Goal: Communication & Community: Answer question/provide support

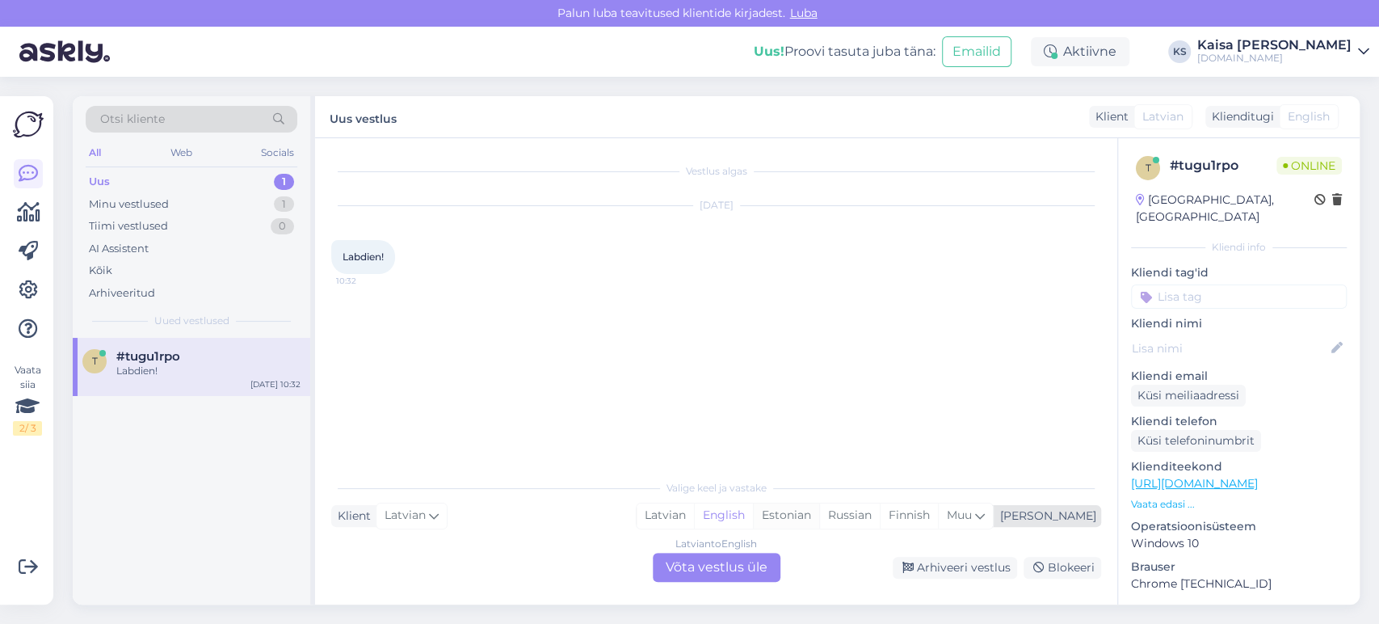
click at [819, 517] on div "Estonian" at bounding box center [786, 515] width 66 height 24
click at [753, 578] on div "Latvian to Estonian Võta vestlus üle" at bounding box center [717, 566] width 128 height 29
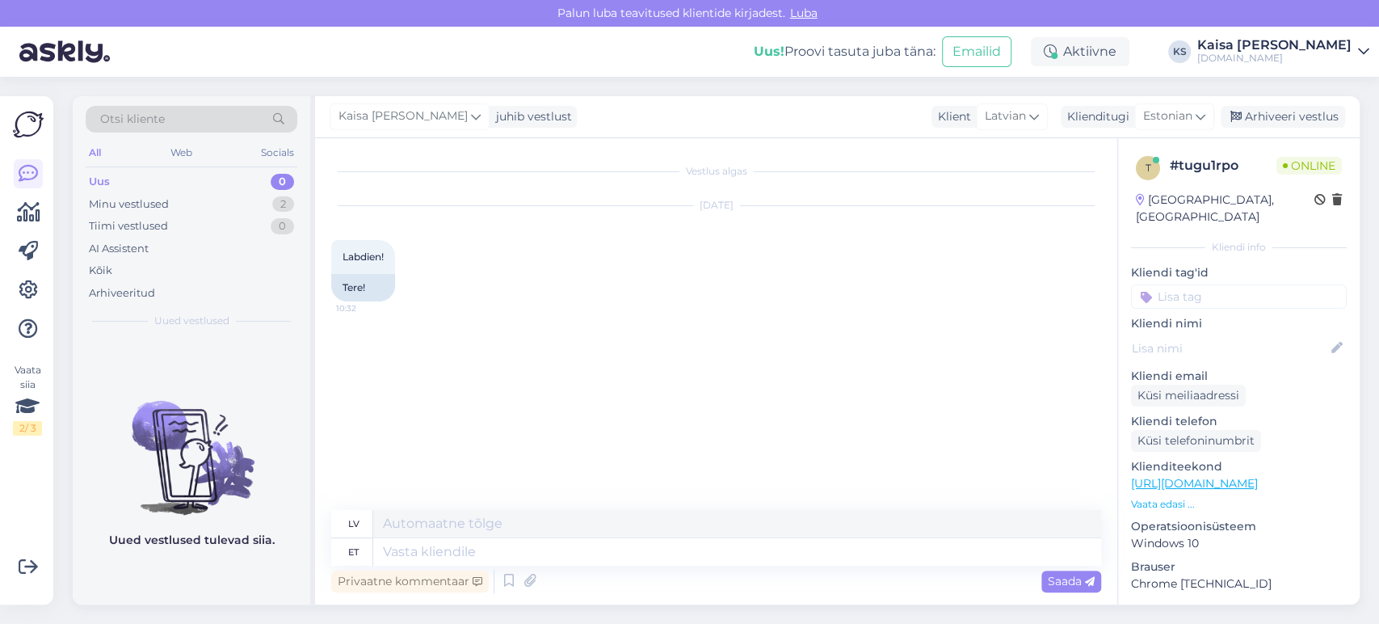
click at [759, 566] on div "Privaatne kommentaar Saada" at bounding box center [716, 580] width 770 height 31
click at [758, 554] on textarea at bounding box center [737, 551] width 728 height 27
type textarea "Tere!"
type textarea "Sveiki!"
click at [60, 111] on div "Vaata siia 2 / 3 Võimalused Veendu, et Askly loob sulle väärtust. Sulge Ühenda …" at bounding box center [31, 350] width 63 height 547
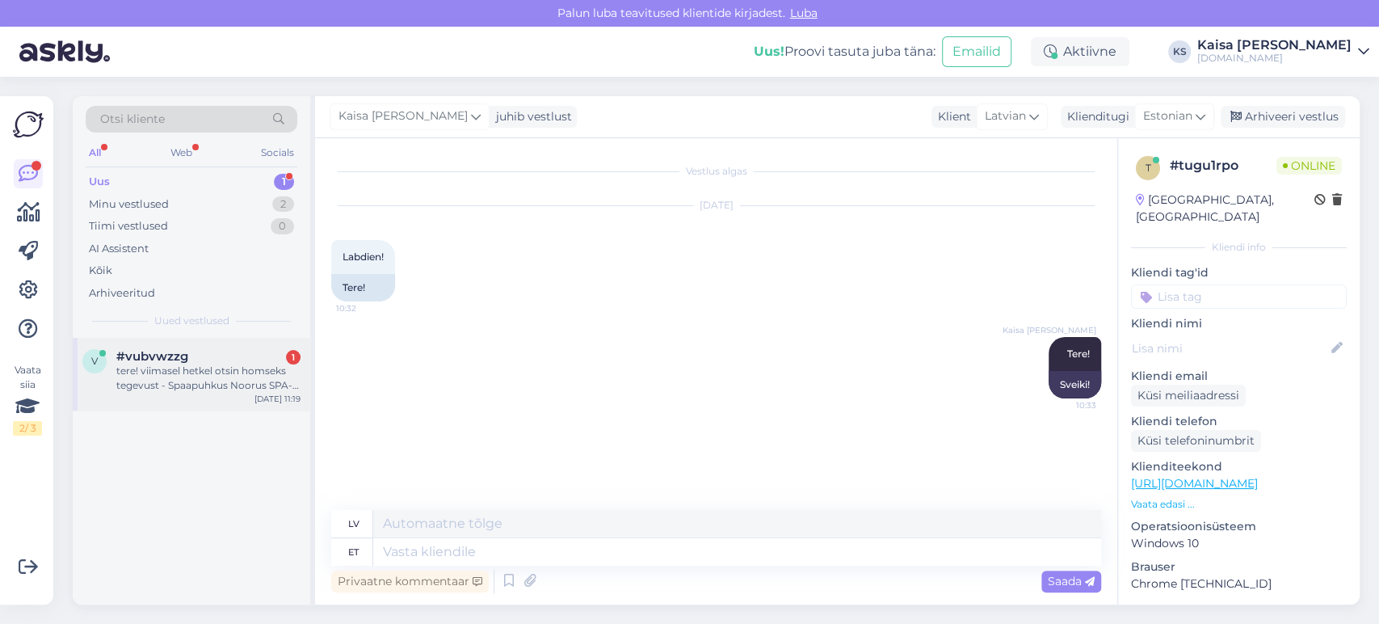
click at [167, 375] on div "tere! viimasel hetkel otsin homseks tegevust - Spaapuhkus Noorus SPA-s, ei õnne…" at bounding box center [208, 377] width 184 height 29
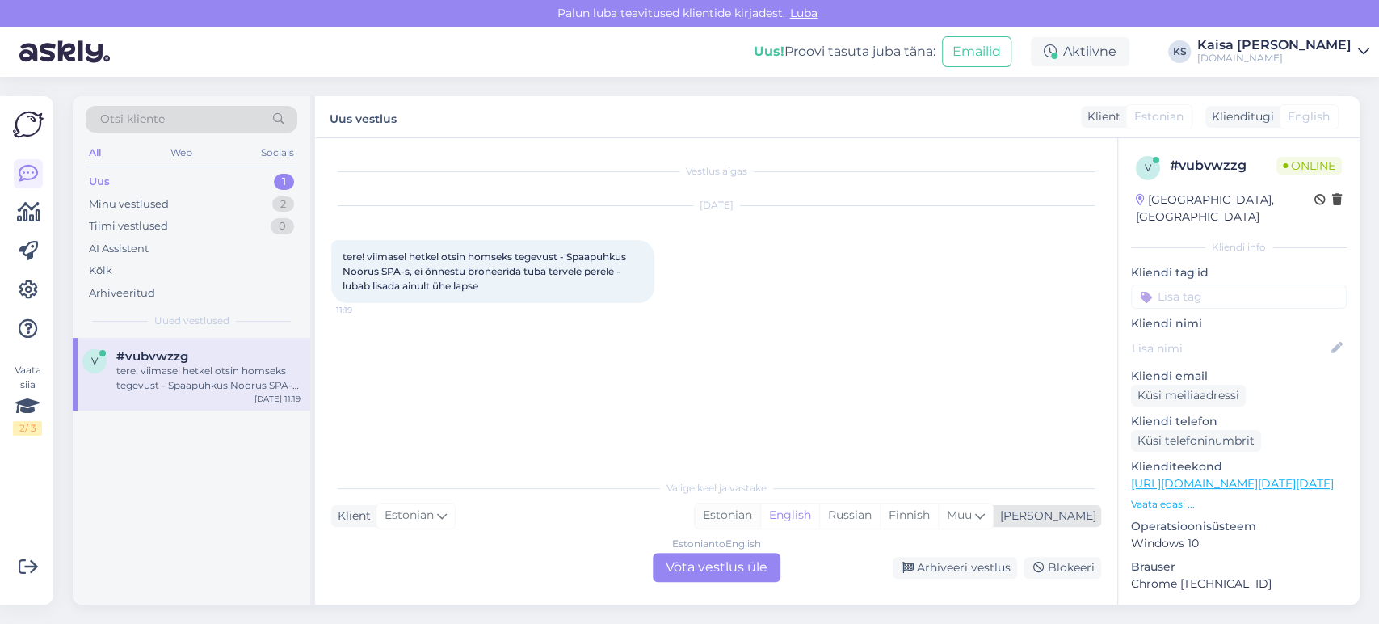
click at [760, 510] on div "Estonian" at bounding box center [727, 515] width 65 height 24
click at [740, 573] on div "Estonian to Estonian Võta vestlus üle" at bounding box center [717, 566] width 128 height 29
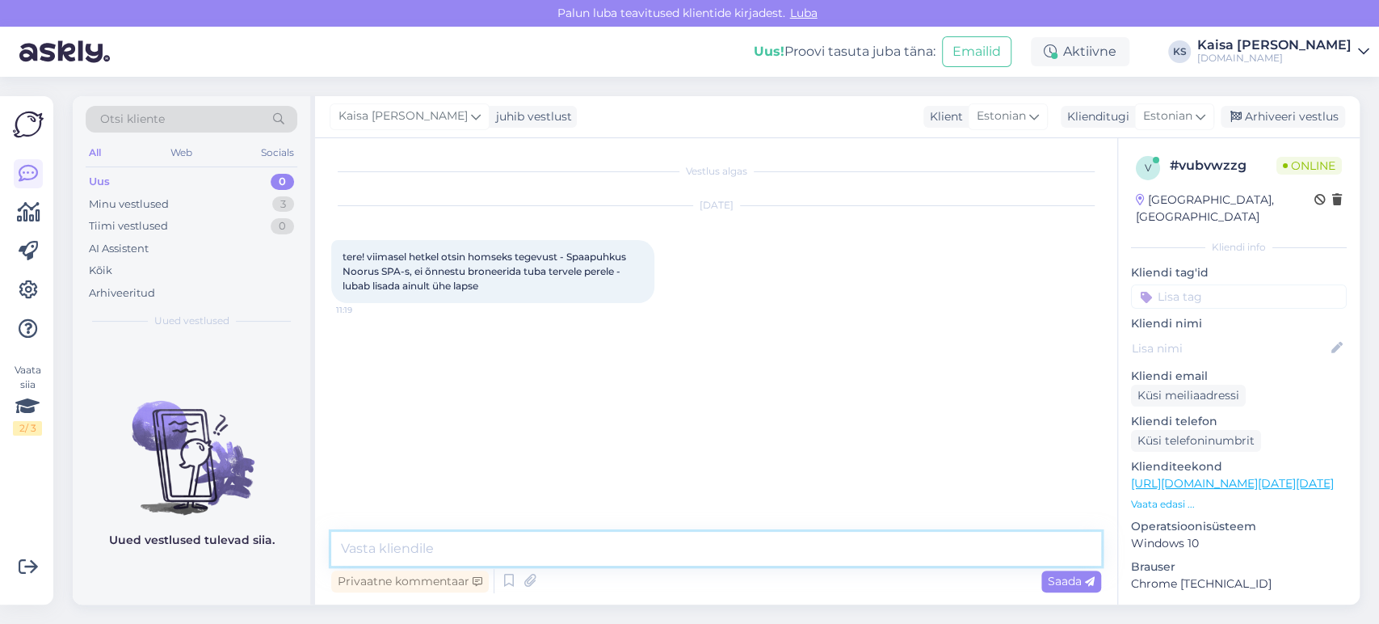
click at [733, 548] on textarea at bounding box center [716, 548] width 770 height 34
click at [1176, 497] on p "Vaata edasi ..." at bounding box center [1239, 504] width 216 height 15
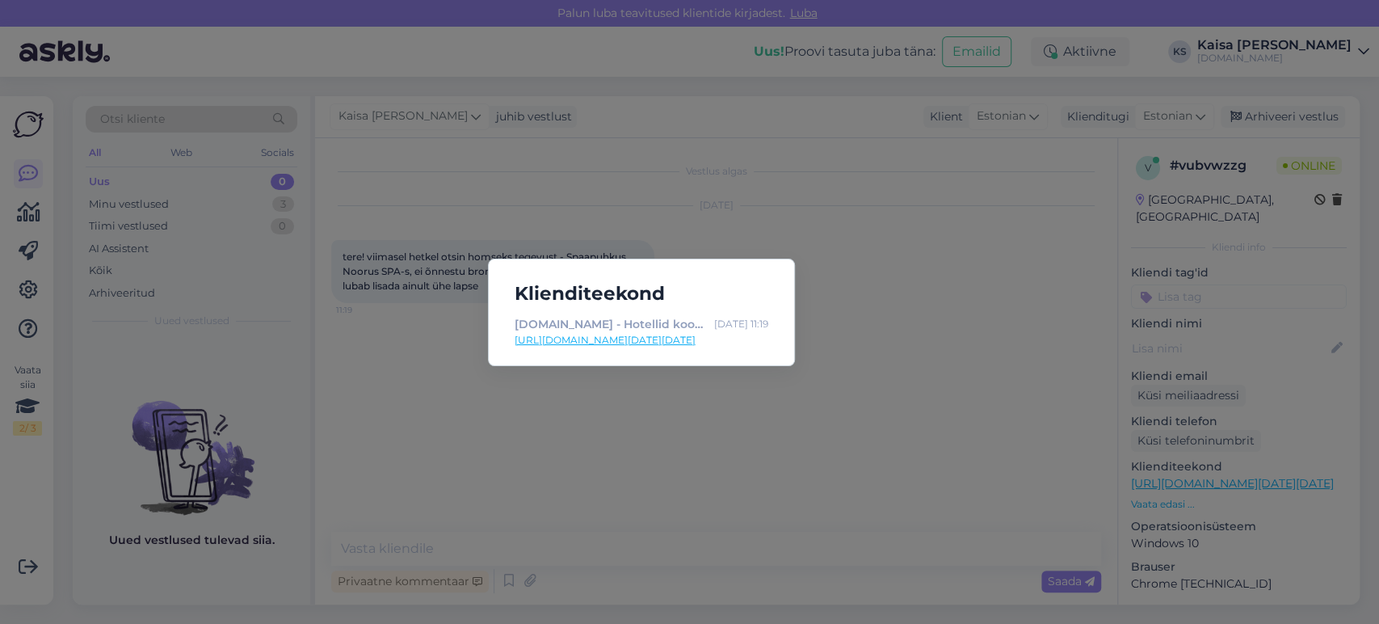
click at [744, 340] on link "[URL][DOMAIN_NAME][DATE][DATE]" at bounding box center [642, 340] width 254 height 15
click at [655, 519] on div "Klienditeekond [DOMAIN_NAME] - Hotellid koos võluvate lisavõimalustega [DATE] 1…" at bounding box center [689, 312] width 1379 height 624
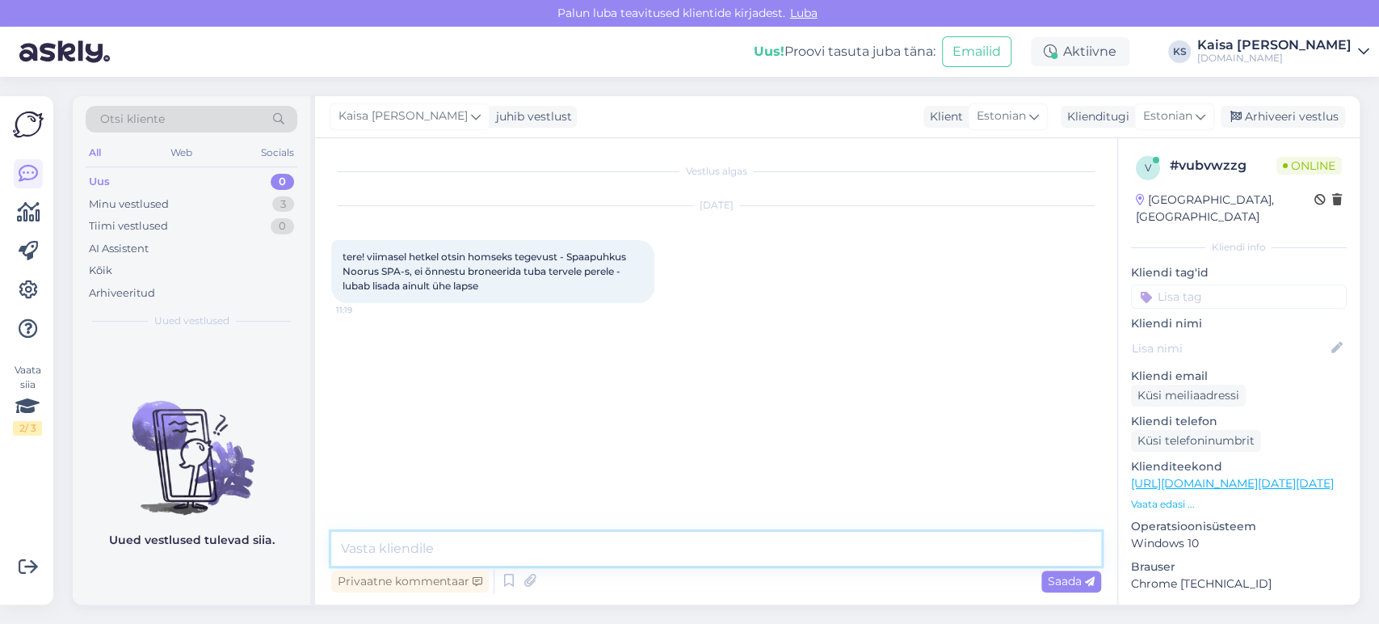
click at [653, 541] on textarea at bounding box center [716, 548] width 770 height 34
drag, startPoint x: 426, startPoint y: 552, endPoint x: 376, endPoint y: 549, distance: 51.0
click at [376, 549] on textarea "Tere, paraku on" at bounding box center [716, 548] width 770 height 34
type textarea "Tere, palun täpsustage kogu külaliste arvu, laste puhul ka vanust."
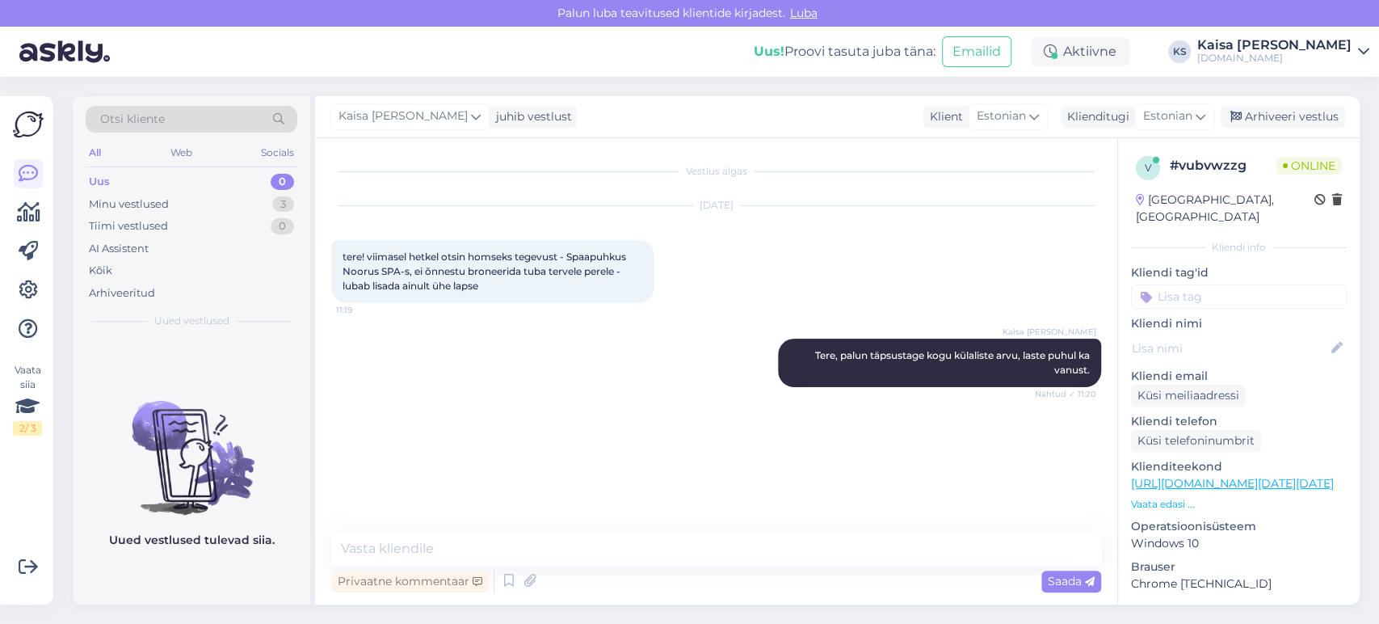
click at [883, 271] on div "[DATE] tere! viimasel hetkel otsin homseks tegevust - Spaapuhkus Noorus SPA-s, …" at bounding box center [716, 254] width 770 height 132
click at [804, 225] on div "[DATE] tere! viimasel hetkel otsin homseks tegevust - Spaapuhkus Noorus SPA-s, …" at bounding box center [716, 254] width 770 height 132
click at [779, 88] on div "Otsi kliente All Web Socials Uus 0 Minu vestlused 3 Tiimi vestlused 0 AI Assist…" at bounding box center [721, 350] width 1316 height 547
click at [750, 45] on div "Uus! Proovi tasuta [PERSON_NAME]: Emailid Aktiivne KS Kaisa [PERSON_NAME] [DOMA…" at bounding box center [689, 52] width 1379 height 50
click at [795, 78] on div "Otsi kliente All Web Socials Uus 0 Minu vestlused 3 Tiimi vestlused 0 AI Assist…" at bounding box center [721, 350] width 1316 height 547
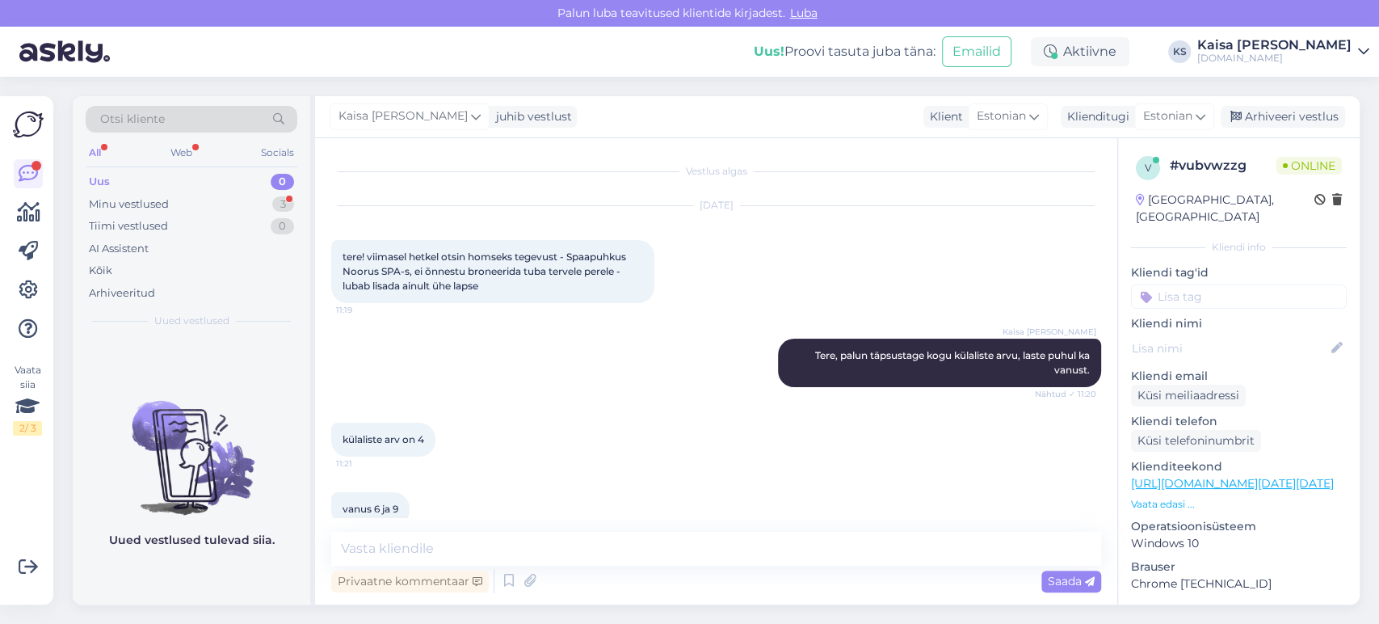
scroll to position [26, 0]
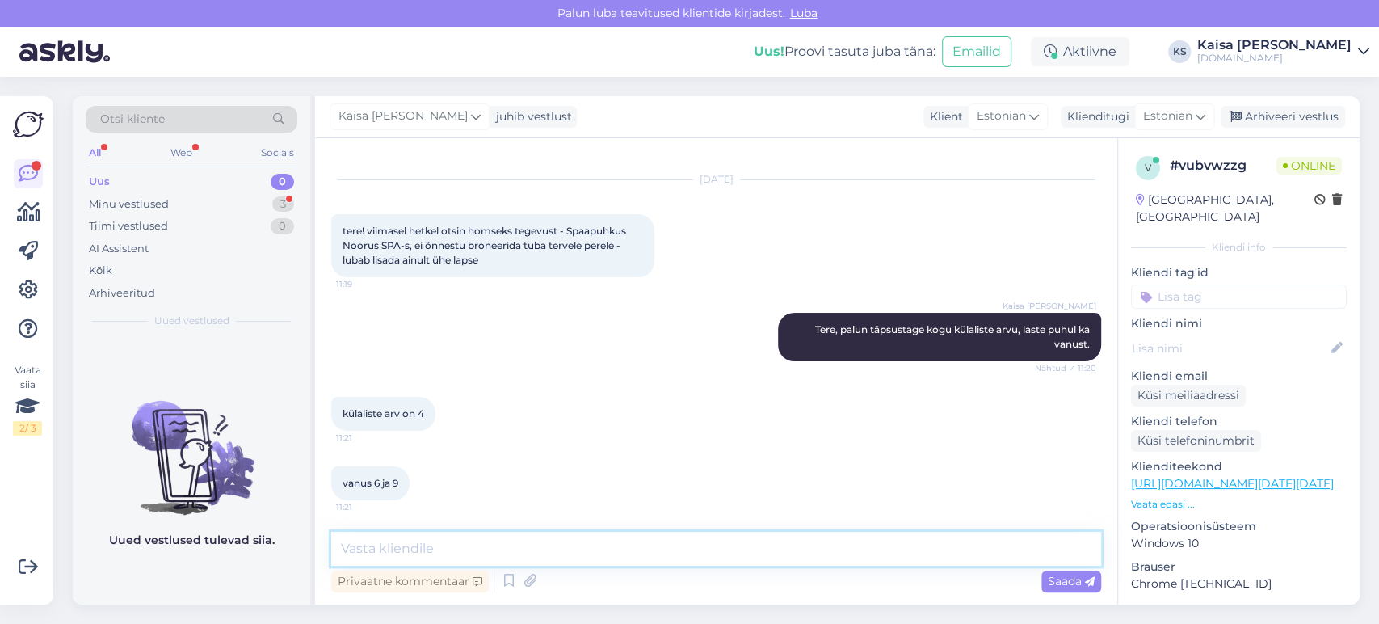
click at [762, 542] on textarea at bounding box center [716, 548] width 770 height 34
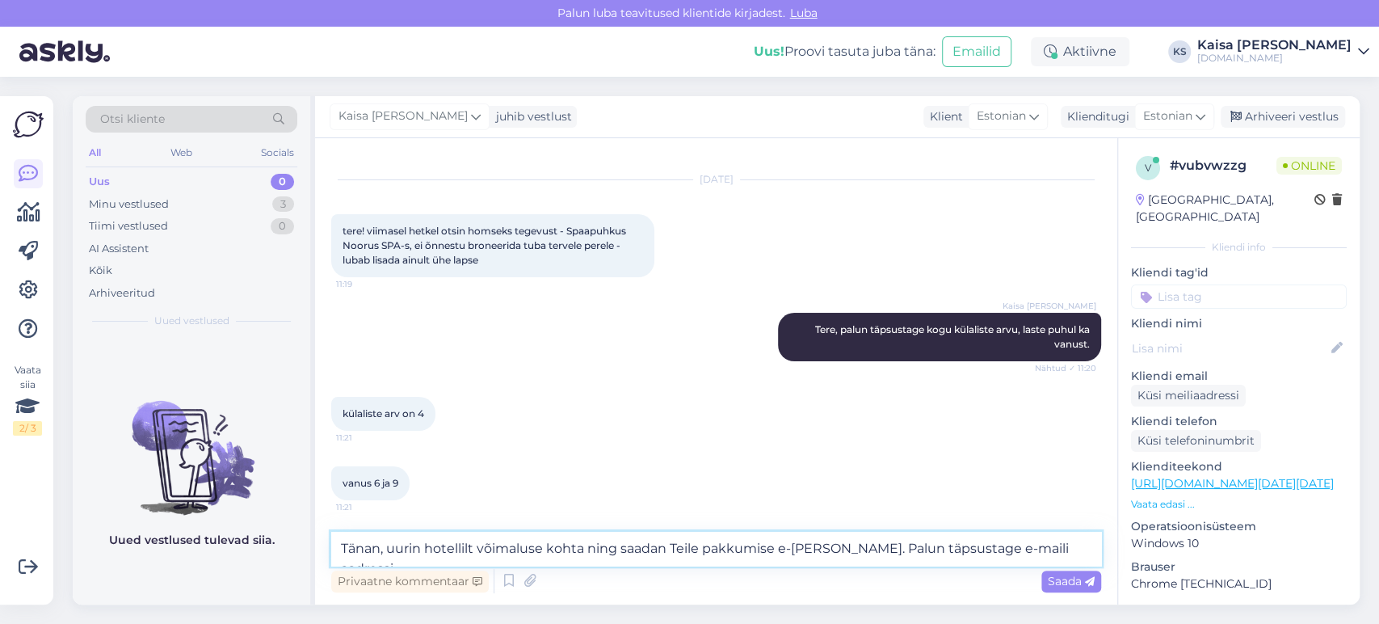
type textarea "Tänan, uurin hotellilt võimaluse kohta ning saadan Teile pakkumise e-[PERSON_NA…"
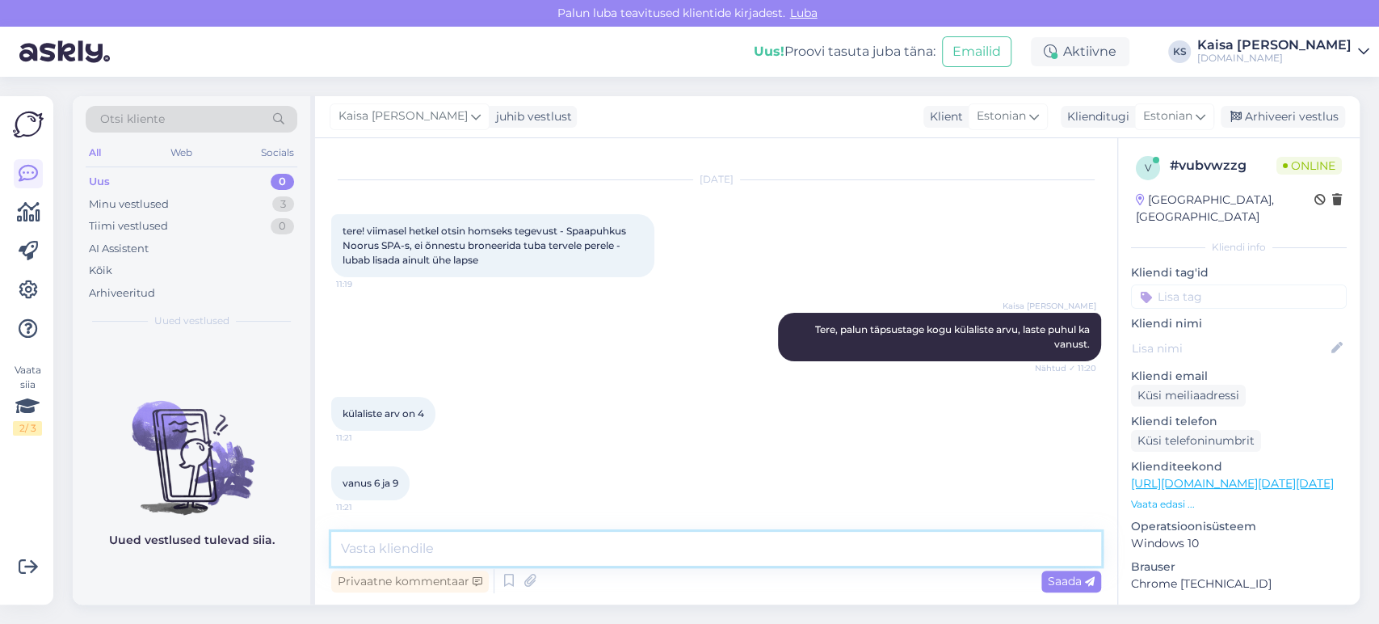
scroll to position [110, 0]
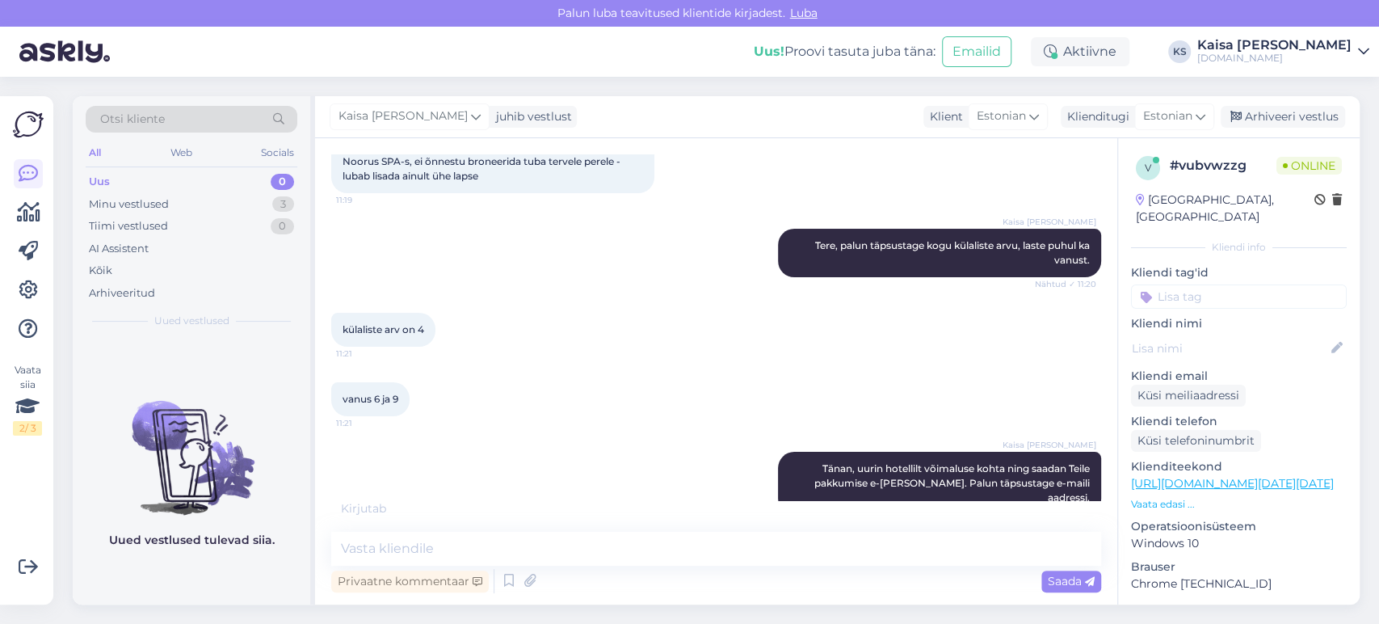
click at [627, 365] on div "vanus 6 ja 9 11:21" at bounding box center [716, 398] width 770 height 69
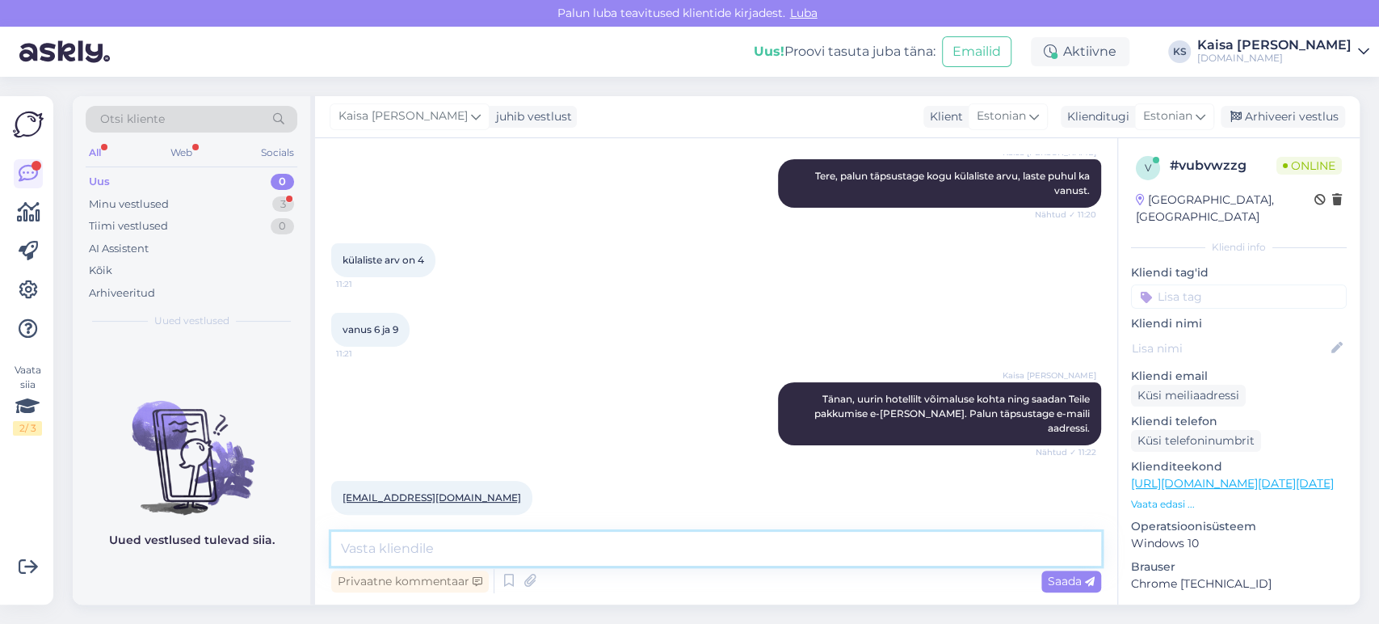
click at [591, 547] on textarea at bounding box center [716, 548] width 770 height 34
type textarea "Tänan"
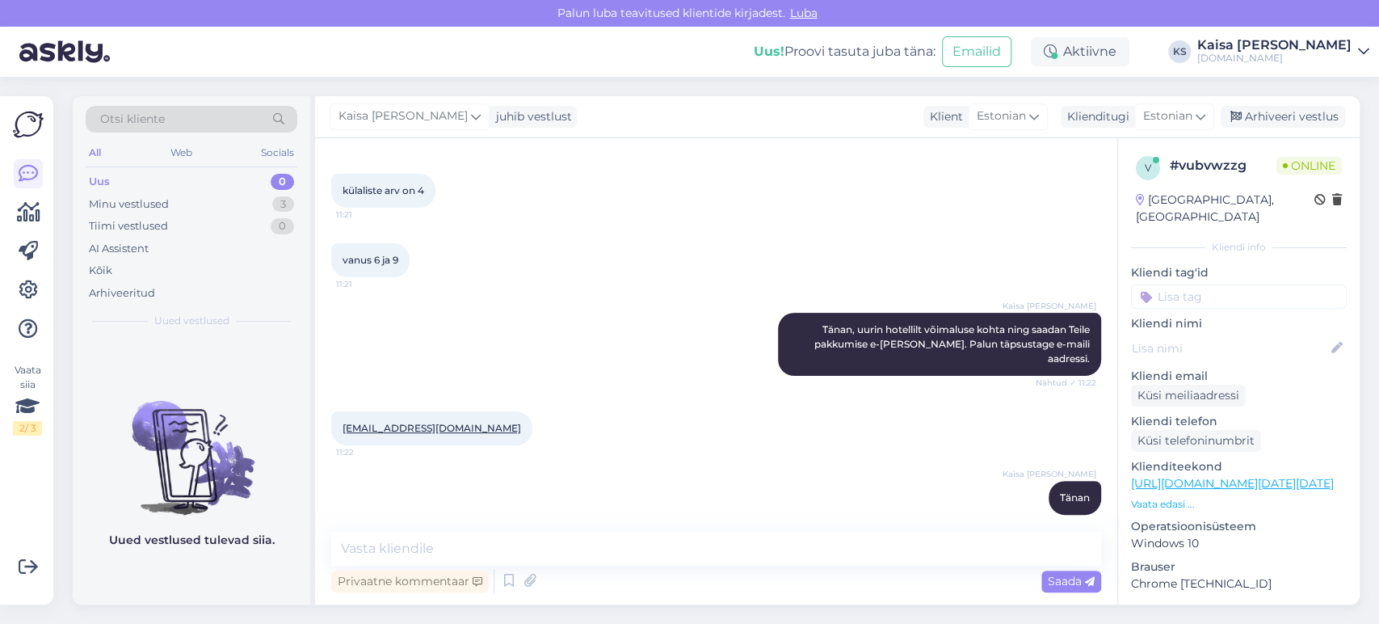
click at [623, 279] on div "vanus 6 ja 9 11:21" at bounding box center [716, 259] width 770 height 69
click at [599, 286] on div "vanus 6 ja 9 11:21" at bounding box center [716, 259] width 770 height 69
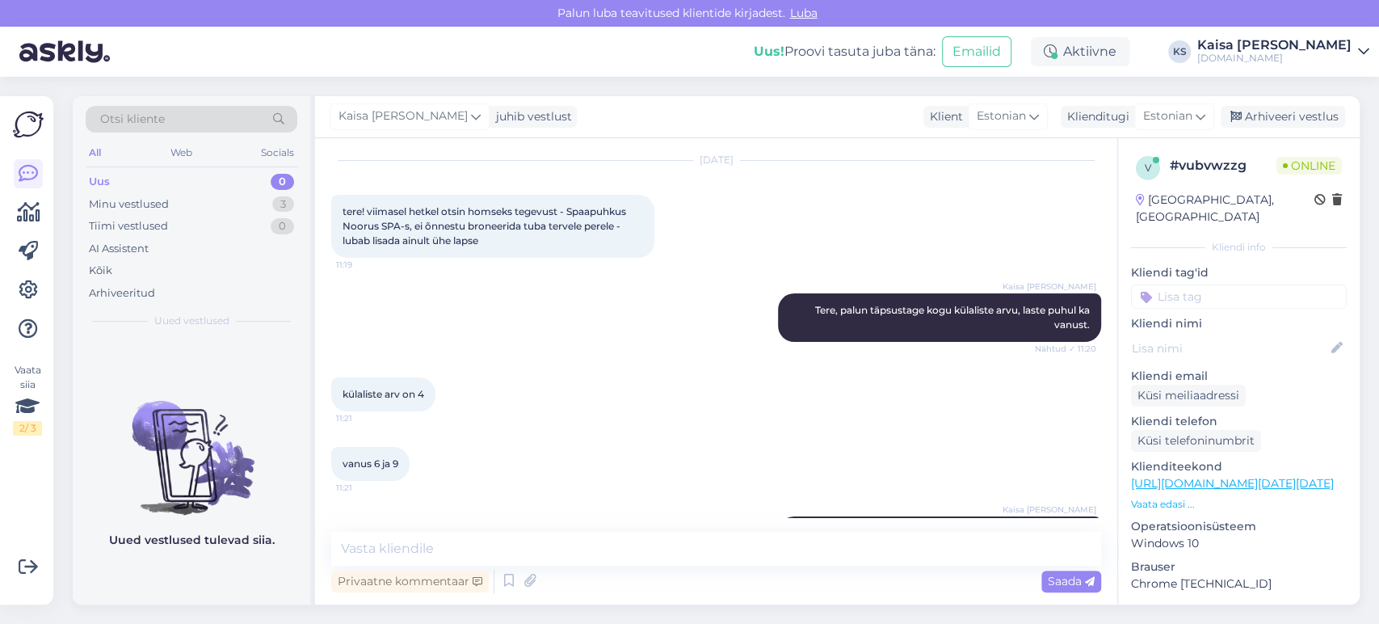
scroll to position [90, 0]
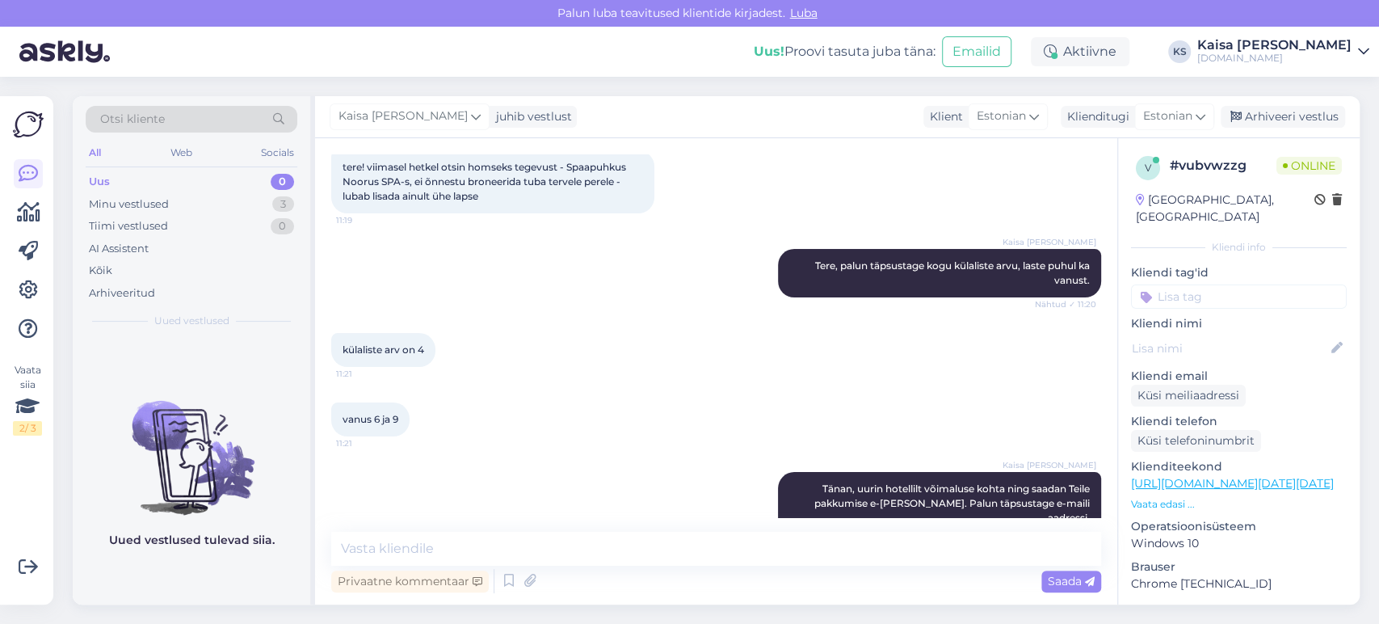
click at [603, 303] on div "Kaisa [PERSON_NAME] Tere, palun täpsustage kogu külaliste arvu, laste puhul ka …" at bounding box center [716, 273] width 770 height 84
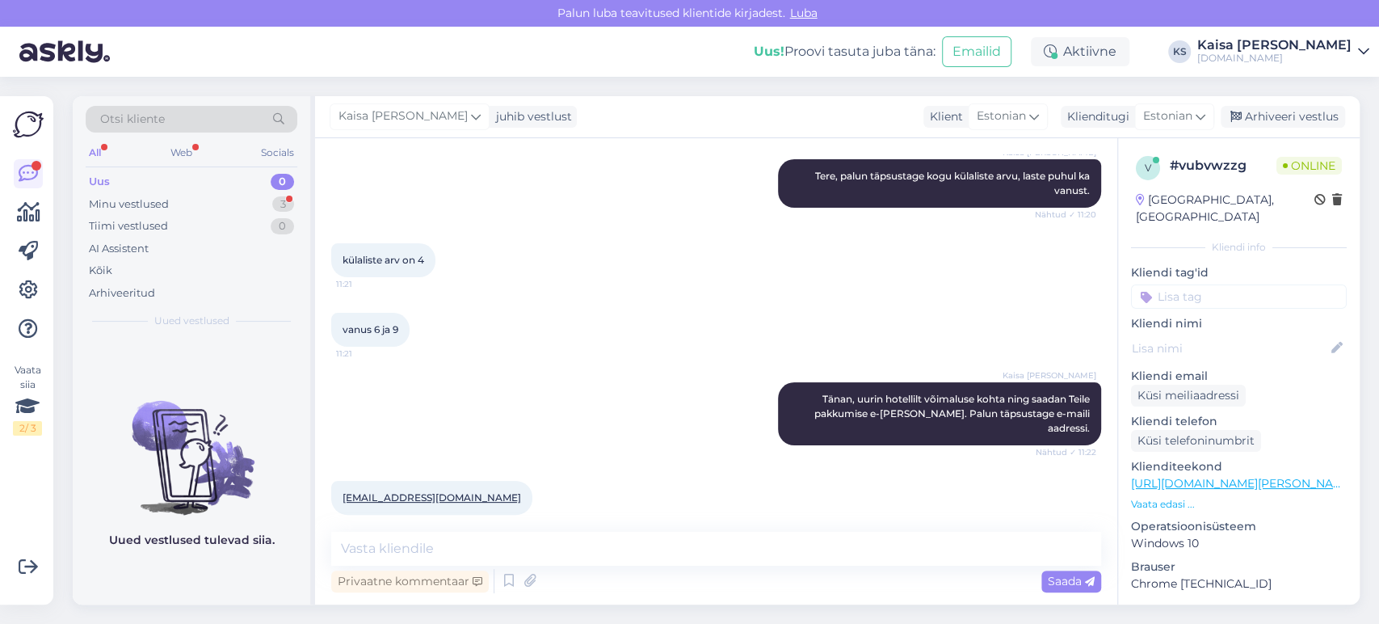
scroll to position [318, 0]
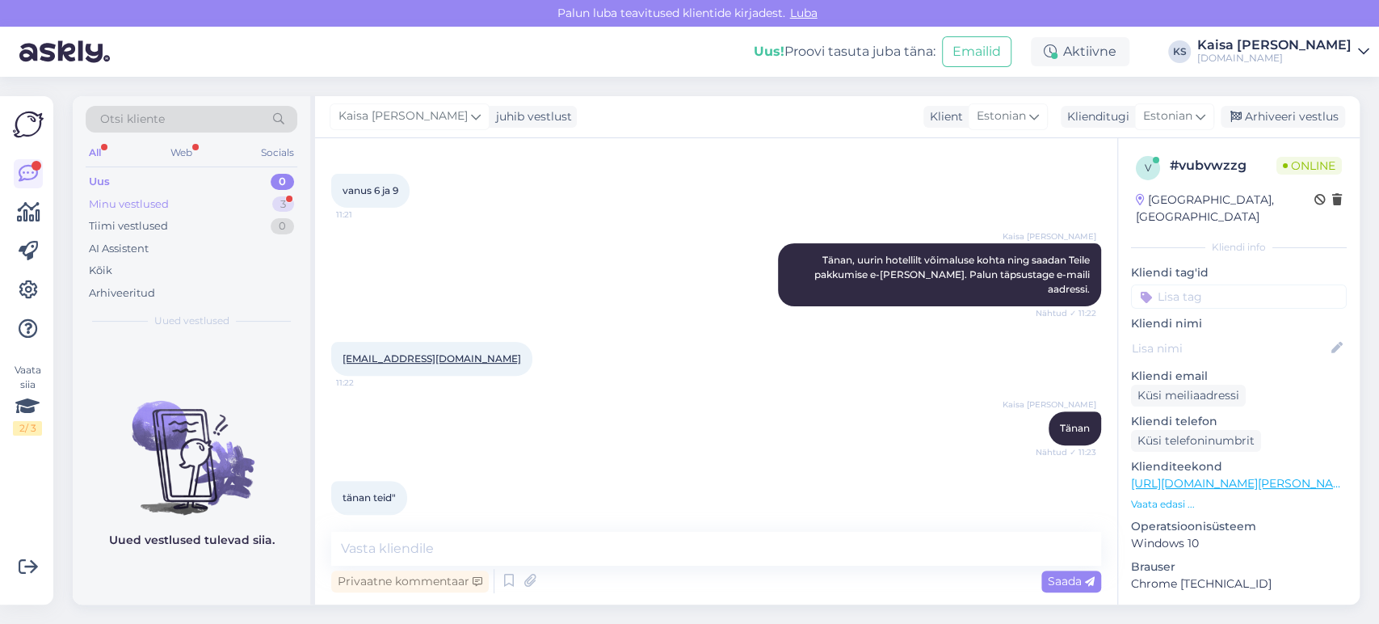
click at [258, 204] on div "Minu vestlused 3" at bounding box center [192, 204] width 212 height 23
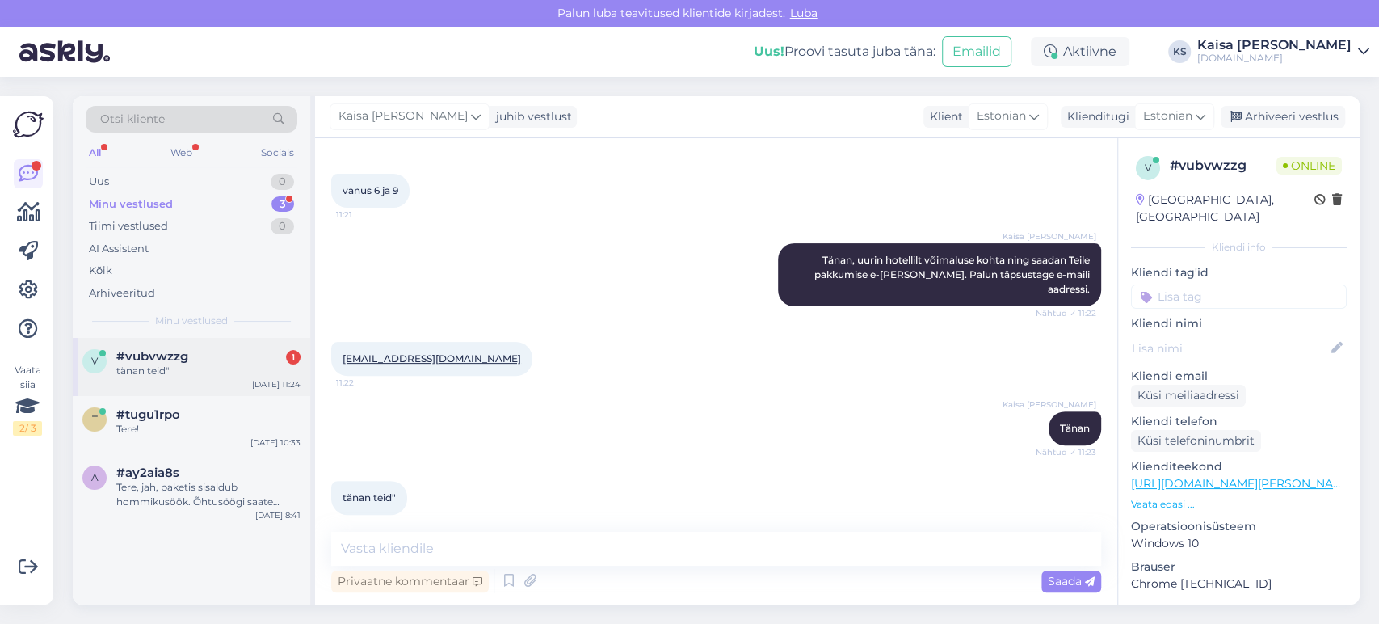
click at [187, 371] on div "tänan teid"" at bounding box center [208, 370] width 184 height 15
drag, startPoint x: 457, startPoint y: 343, endPoint x: 336, endPoint y: 349, distance: 121.3
click at [336, 349] on div "[EMAIL_ADDRESS][DOMAIN_NAME] 11:22" at bounding box center [431, 359] width 201 height 34
copy link "[EMAIL_ADDRESS][DOMAIN_NAME]"
click at [176, 417] on span "#tugu1rpo" at bounding box center [148, 414] width 64 height 15
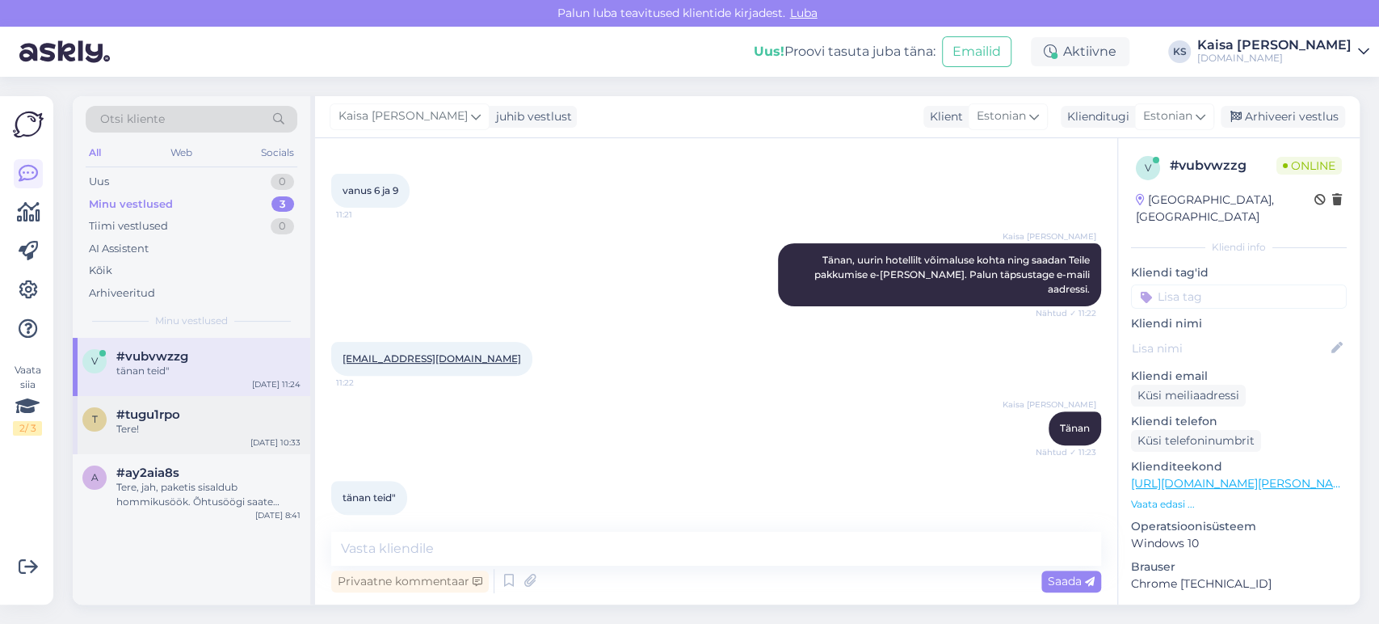
scroll to position [0, 0]
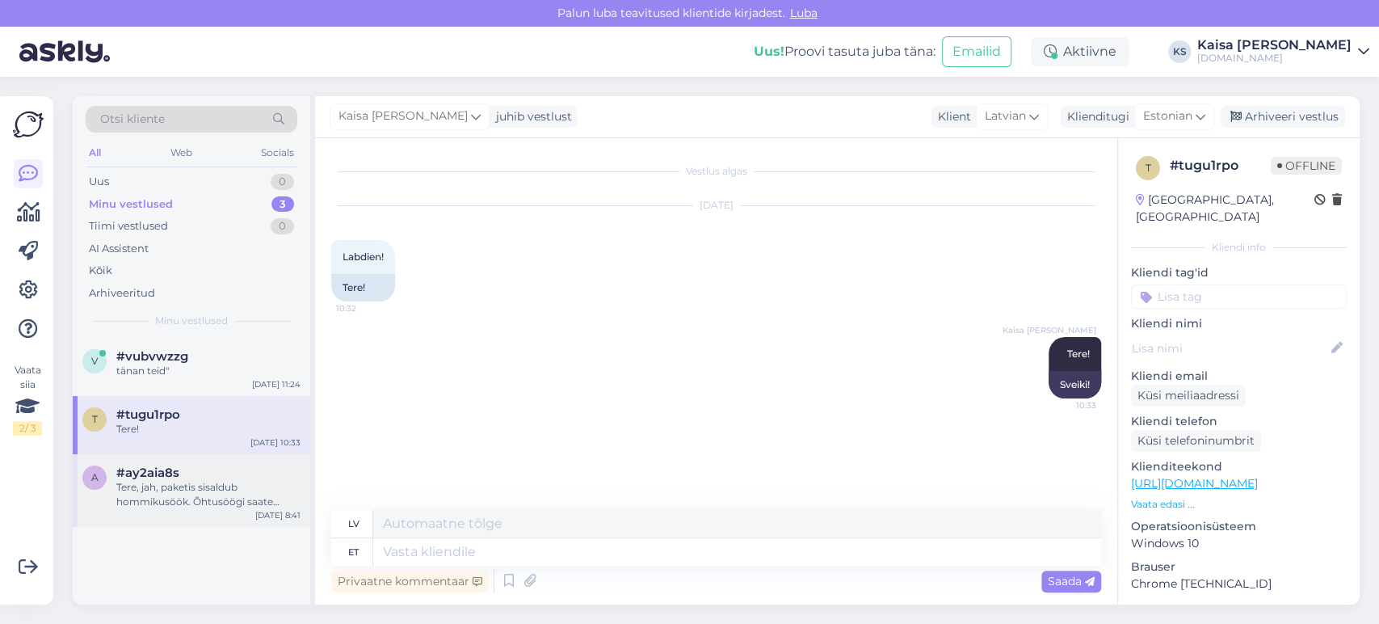
click at [211, 496] on div "Tere, jah, paketis sisaldub hommikusöök. Õhtusöögi saate kohapeal juurde soetad…" at bounding box center [208, 494] width 184 height 29
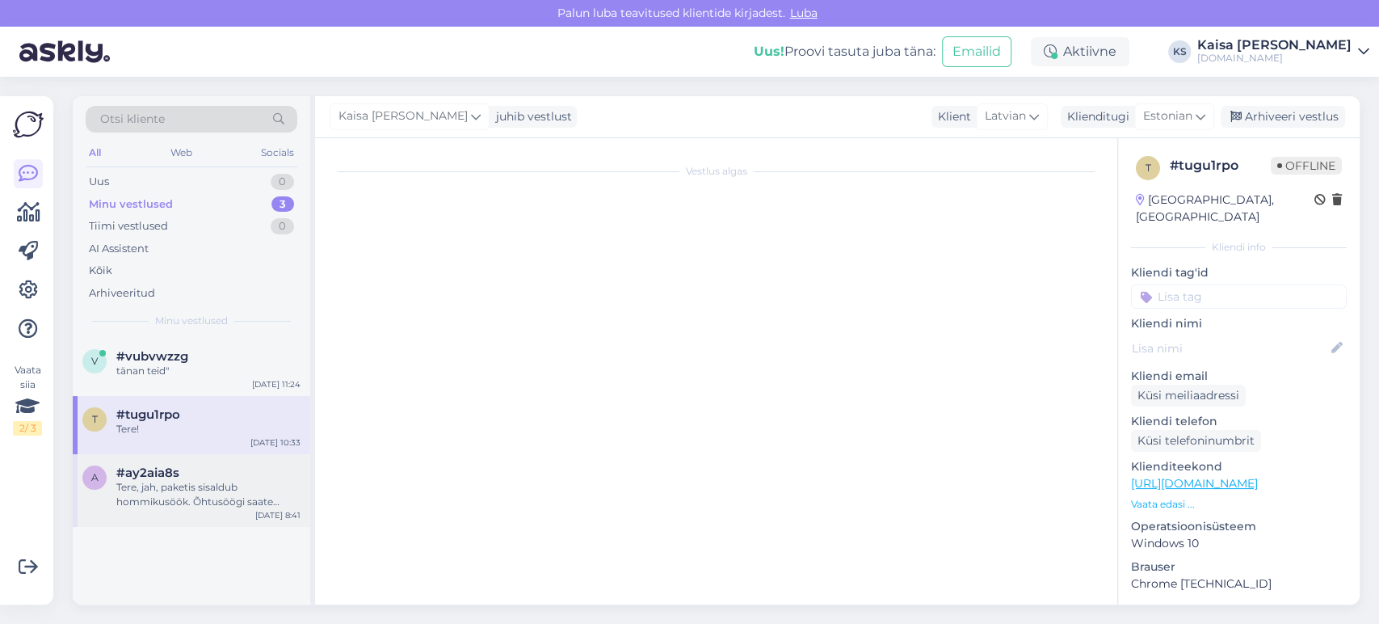
scroll to position [1375, 0]
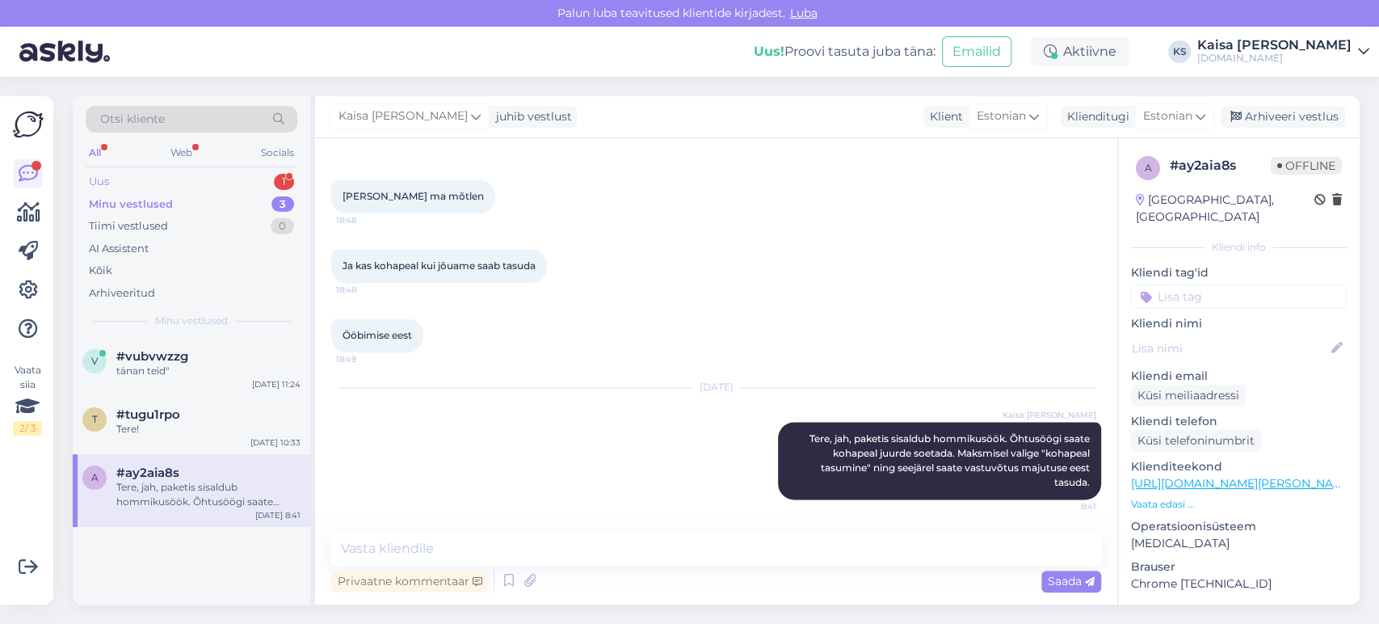
click at [242, 179] on div "Uus 1" at bounding box center [192, 181] width 212 height 23
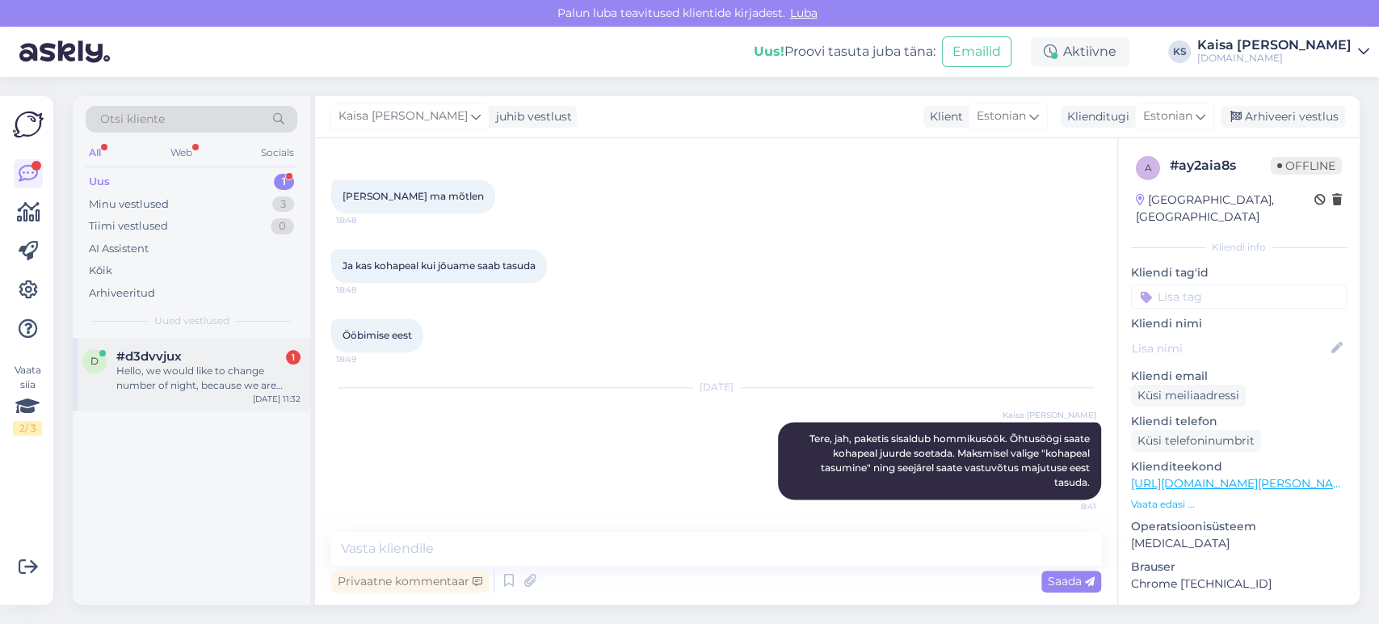
click at [172, 379] on div "Hello, we would like to change number of night, because we are coming from [GEO…" at bounding box center [208, 377] width 184 height 29
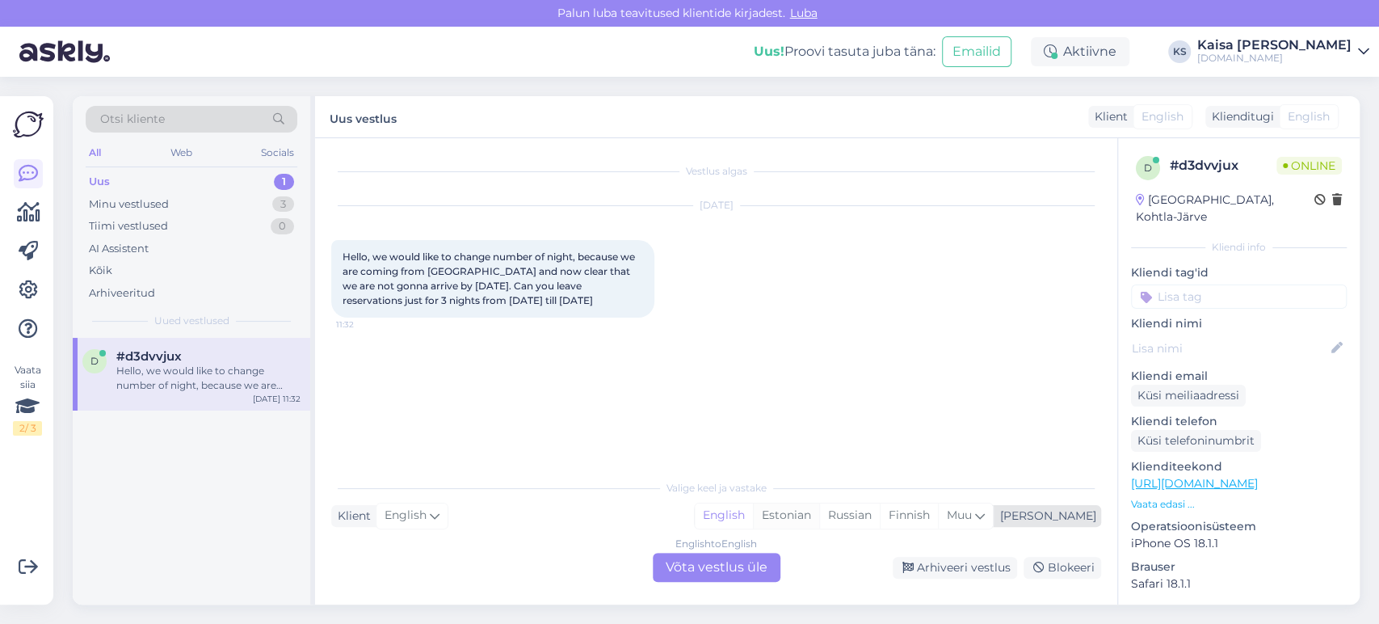
click at [819, 514] on div "Estonian" at bounding box center [786, 515] width 66 height 24
click at [761, 561] on div "English to Estonian Võta vestlus üle" at bounding box center [717, 566] width 128 height 29
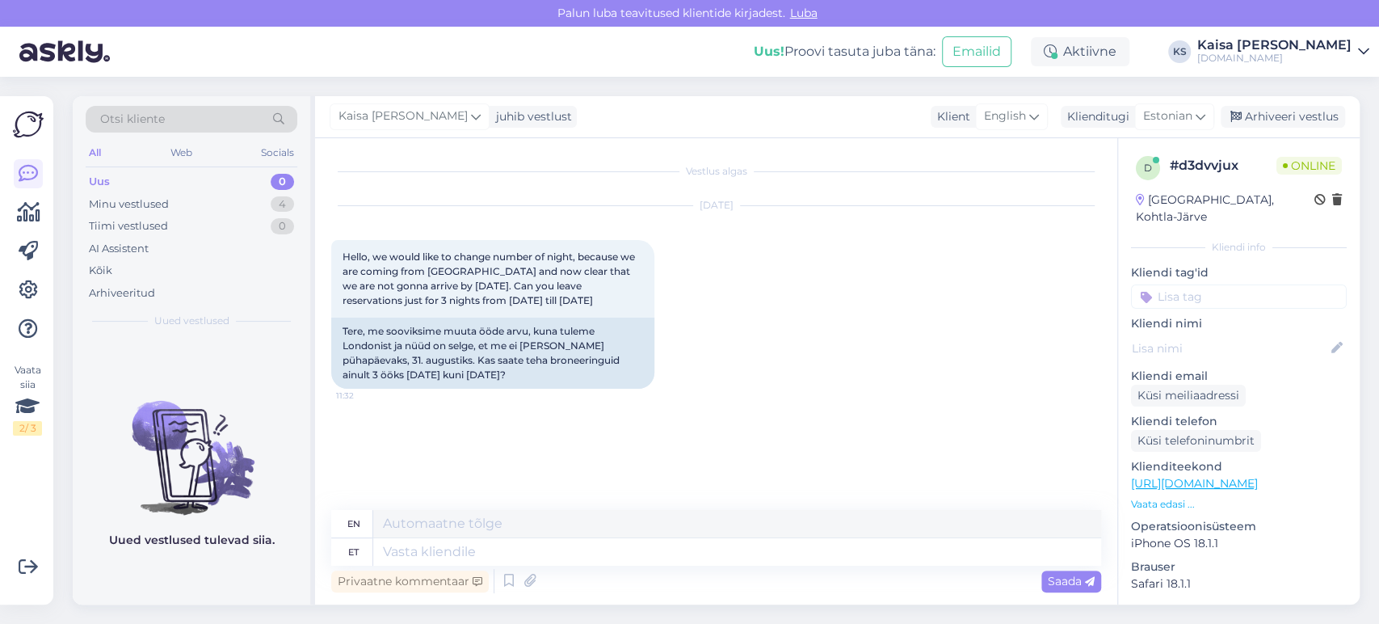
click at [1189, 476] on link "[URL][DOMAIN_NAME]" at bounding box center [1194, 483] width 127 height 15
click at [659, 552] on textarea at bounding box center [737, 551] width 728 height 27
type textarea "Tere,"
type textarea "Hello,"
type textarea "Tere, üks h"
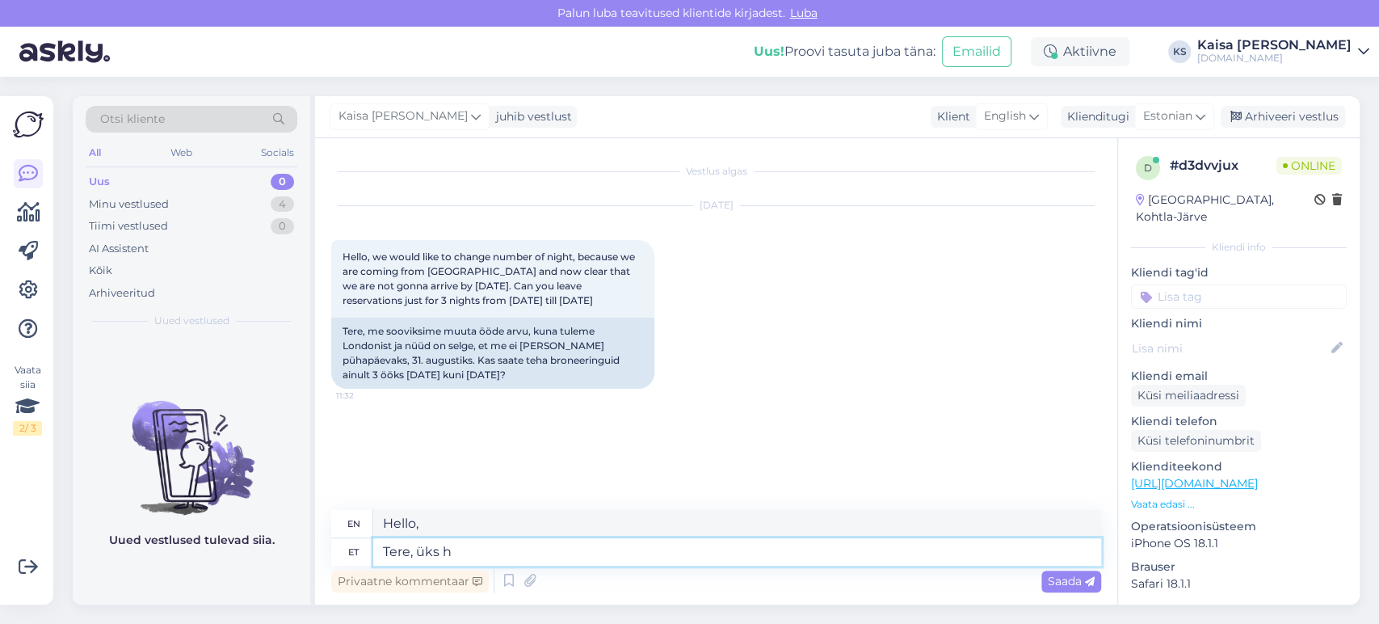
type textarea "Hello, one"
type textarea "Tere, üks hetk, ko"
type textarea "Hello, one moment,"
type textarea "Tere, üks hetk, kohe uur"
type textarea "Hello, one moment, right now"
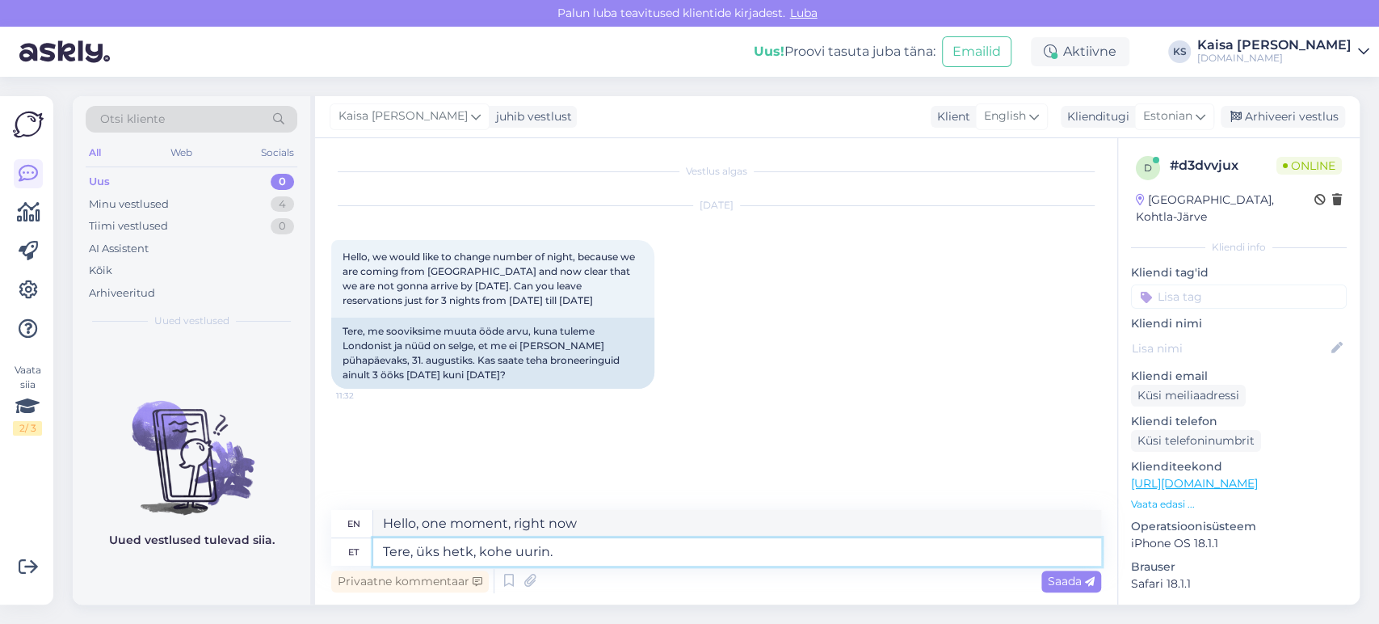
type textarea "Tere, üks hetk, kohe uurin."
type textarea "Hello, just a moment, I'll check it out."
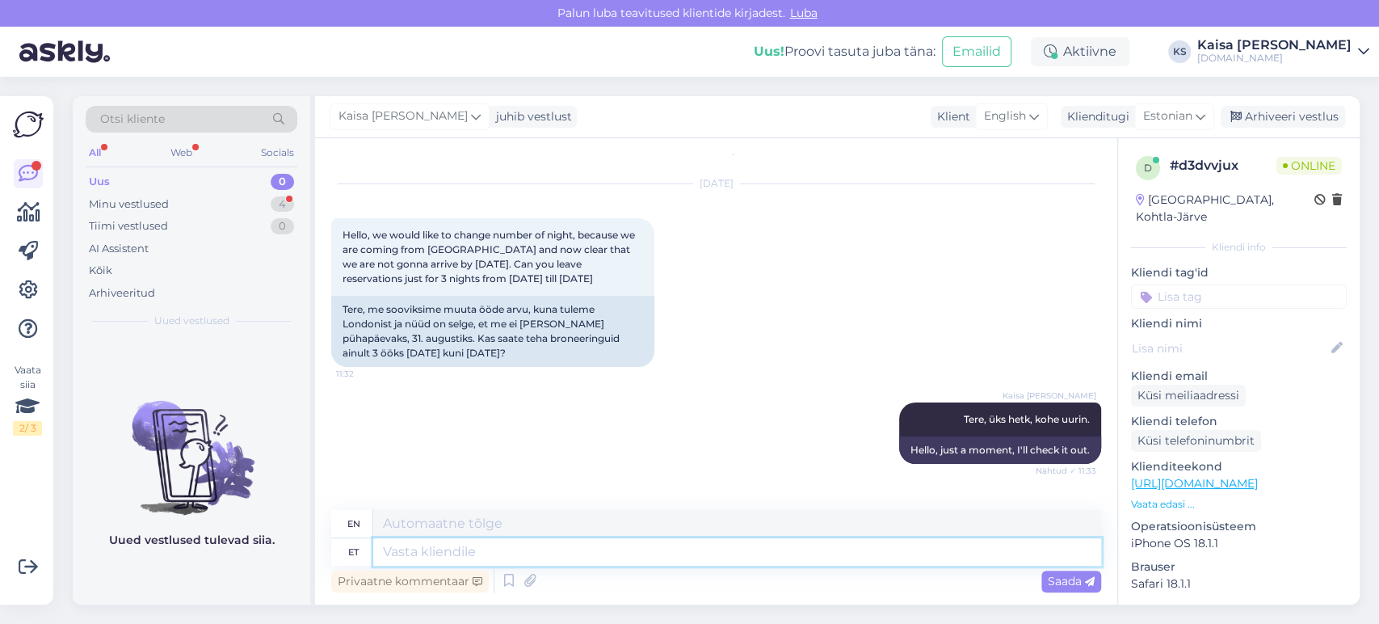
scroll to position [119, 0]
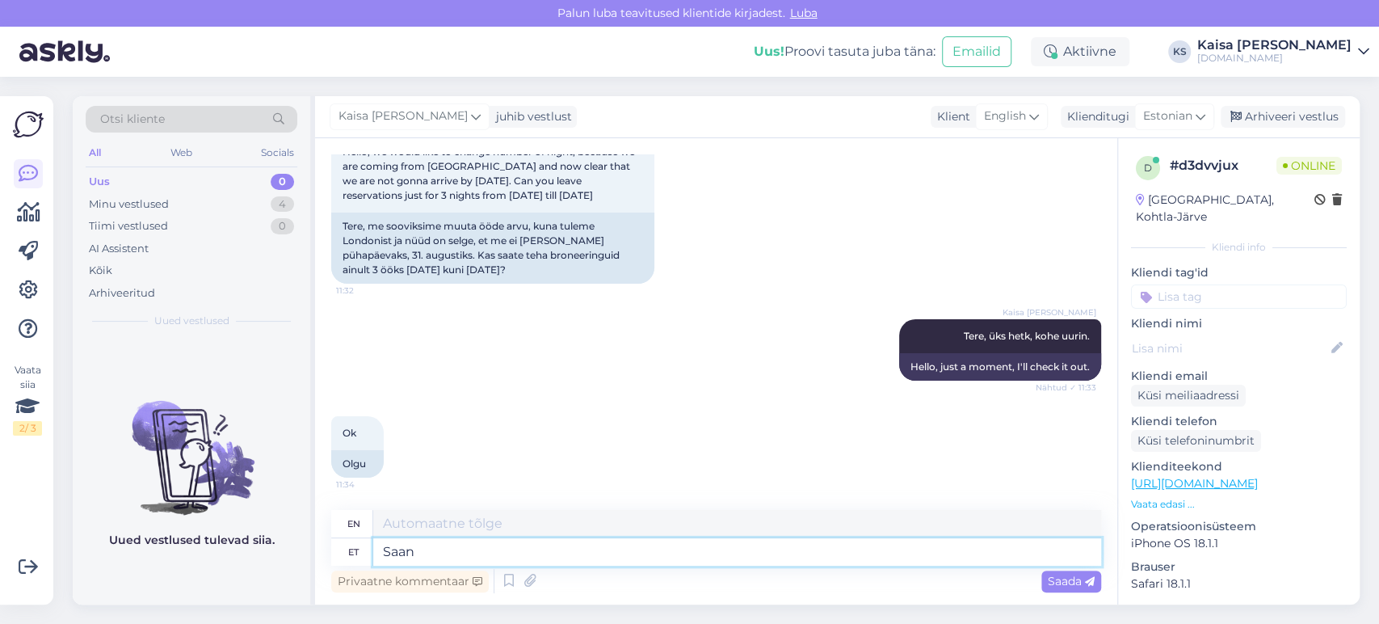
type textarea "Saan a"
type textarea "I can"
type textarea "Saan aru, et"
type textarea "I understand,"
type textarea "Saan aru, et"
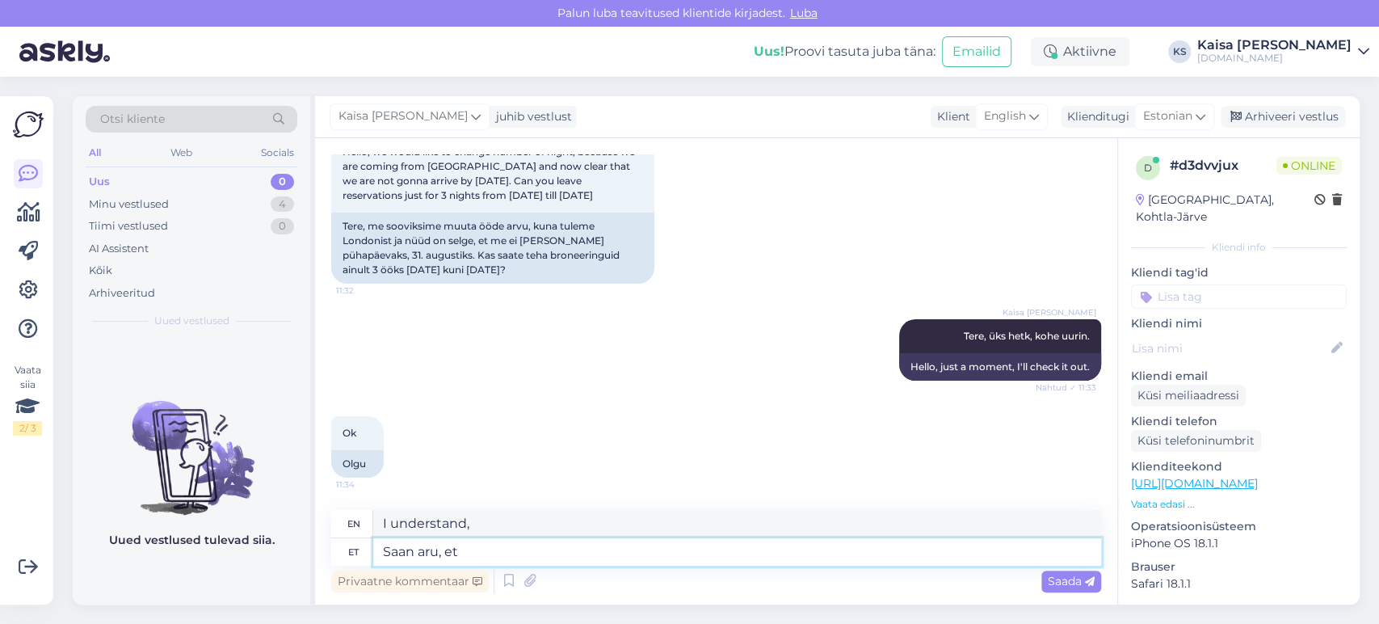
type textarea "I understand that"
type textarea "[PERSON_NAME], et soovite"
type textarea "I understand that you want"
type textarea "Saan aru, et soovite muuta kuu"
type textarea "I understand that you want to change."
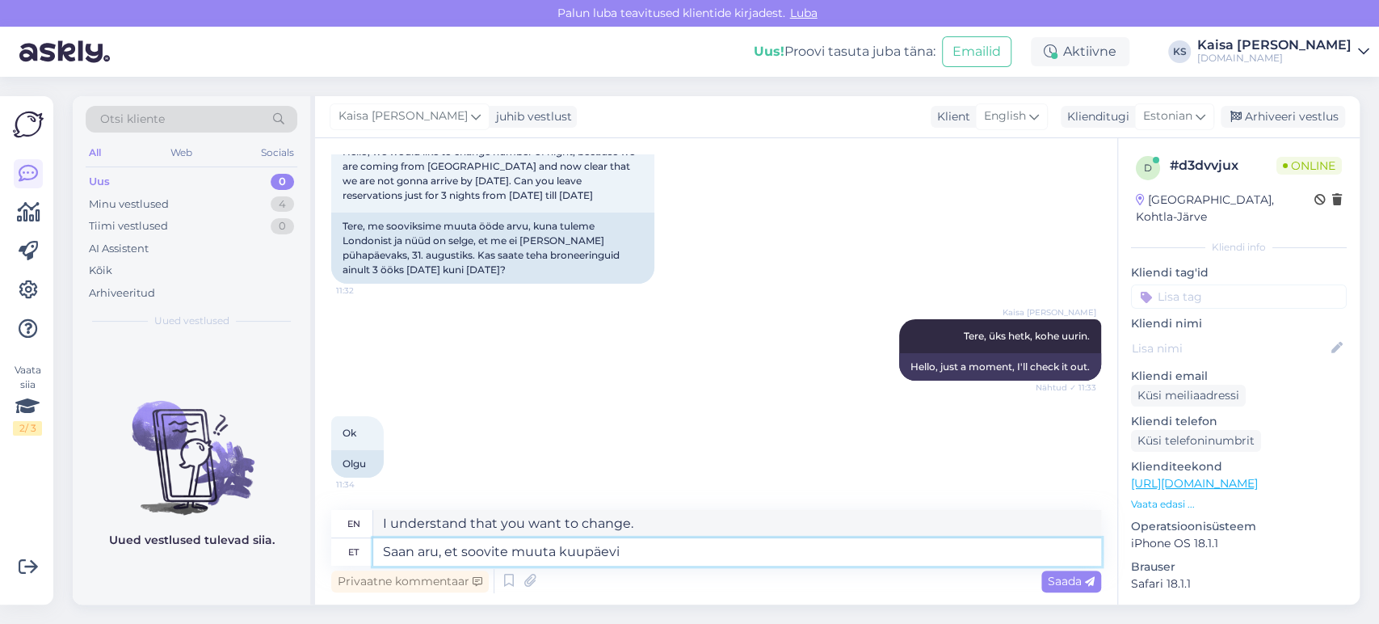
type textarea "Saan aru, et soovite muuta kuupäevi"
type textarea "I understand you want to change the dates."
type textarea "Saan aru, et soovite muuta kuupäevi 01.09-"
type textarea "I understand that you want to change the dates 01.09-"
type textarea "[PERSON_NAME], et soovite muuta kuupäevi 01.09-04.09 pe"
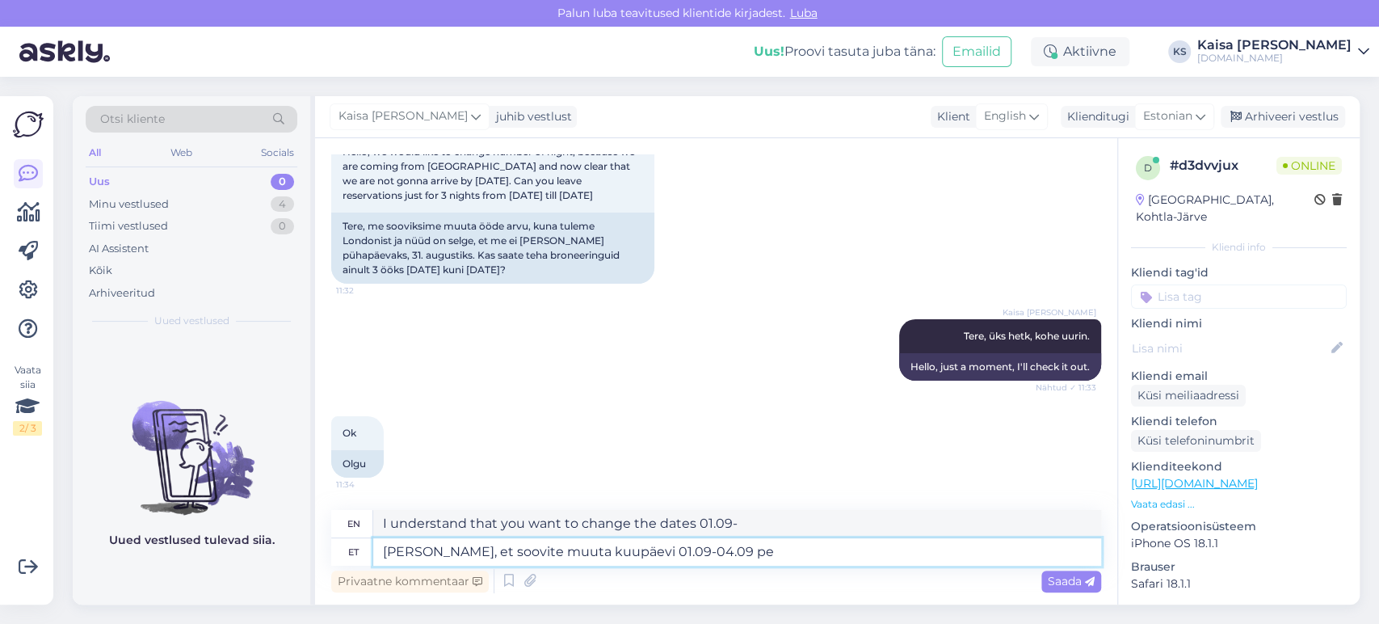
type textarea "I understand that you want to change the dates 01.09-04.09"
type textarea "[PERSON_NAME], et soovite muuta kuupäevi 01.09-04.09 [PERSON_NAME]?"
type textarea "I understand that you want to change the dates to 01.09-04.09 ?"
drag, startPoint x: 418, startPoint y: 552, endPoint x: 363, endPoint y: 551, distance: 55.7
click at [363, 551] on div "et [PERSON_NAME], et soovite muuta kuupäevi 01.09-04.09 [PERSON_NAME]?" at bounding box center [716, 551] width 770 height 27
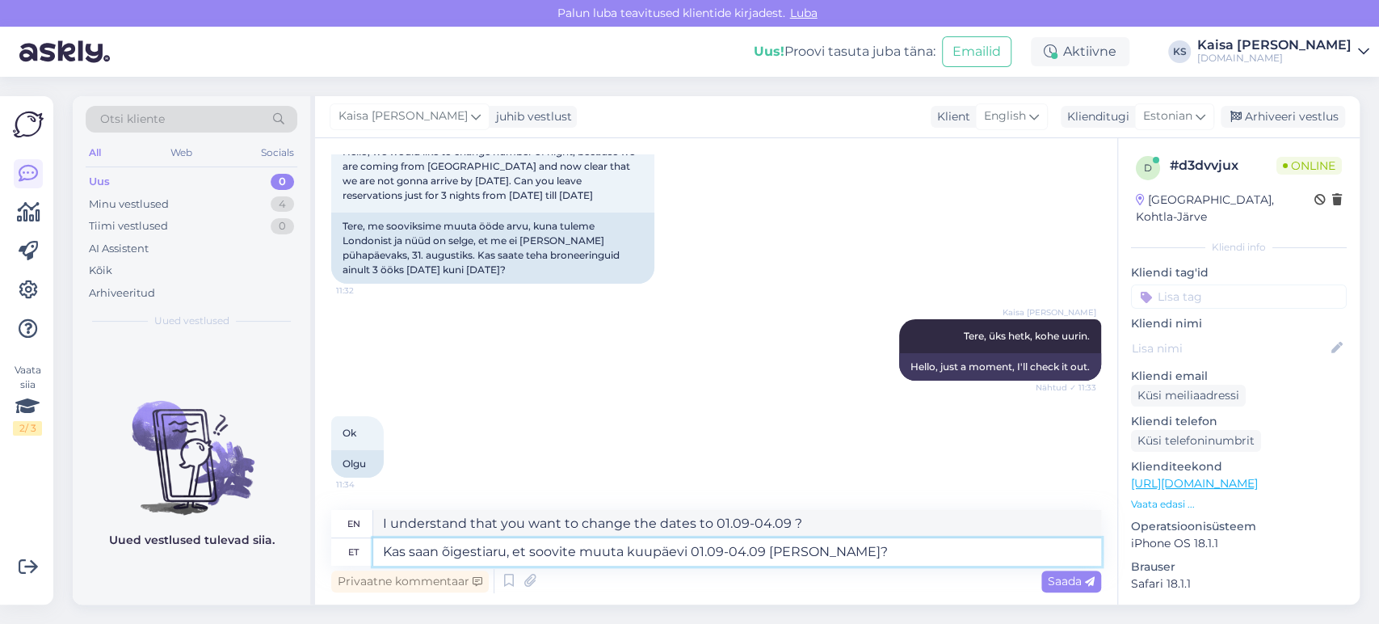
type textarea "Kas saan õigesti aru, et soovite muuta kuupäevi 01.09-04.09 [PERSON_NAME]?"
type textarea "Do I understand correctly that you want to change the dates to 01.09-04.09 ?"
type textarea "Kas saan õigesti aru, et soovite muuta kuupäevi 01.09-04.09 [PERSON_NAME]?"
click at [1069, 581] on span "Saada" at bounding box center [1071, 580] width 47 height 15
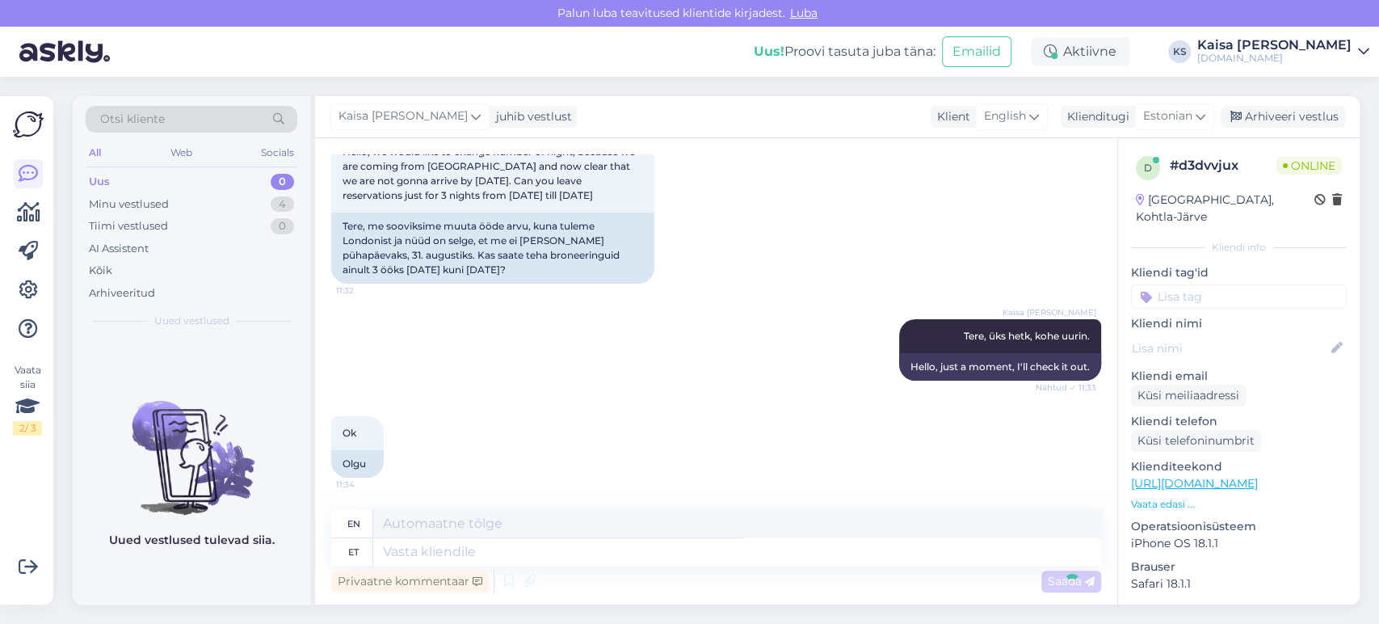
scroll to position [246, 0]
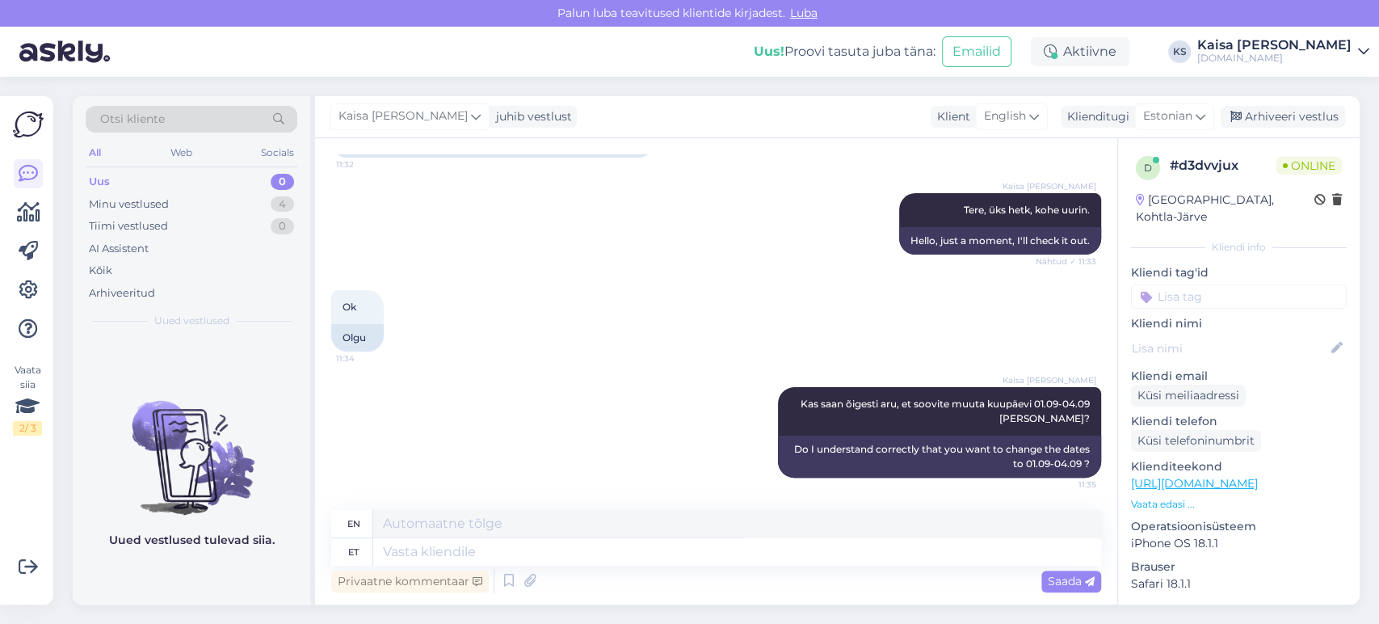
click at [731, 263] on div "Kaisa [PERSON_NAME] Tere, üks hetk, kohe uurin. Nähtud ✓ 11:33 Hello, just a mo…" at bounding box center [716, 223] width 770 height 97
click at [680, 257] on div "Kaisa [PERSON_NAME] Tere, üks hetk, kohe uurin. Nähtud ✓ 11:33 Hello, just a mo…" at bounding box center [716, 223] width 770 height 97
click at [675, 86] on div "Otsi kliente All Web Socials Uus 0 Minu vestlused 4 Tiimi vestlused 0 AI Assist…" at bounding box center [721, 350] width 1316 height 547
click at [711, 85] on div "Otsi kliente All Web Socials Uus 0 Minu vestlused 4 Tiimi vestlused 0 AI Assist…" at bounding box center [721, 350] width 1316 height 547
click at [649, 263] on div "Kaisa [PERSON_NAME] Tere, üks hetk, kohe uurin. Nähtud ✓ 11:33 Hello, just a mo…" at bounding box center [716, 223] width 770 height 97
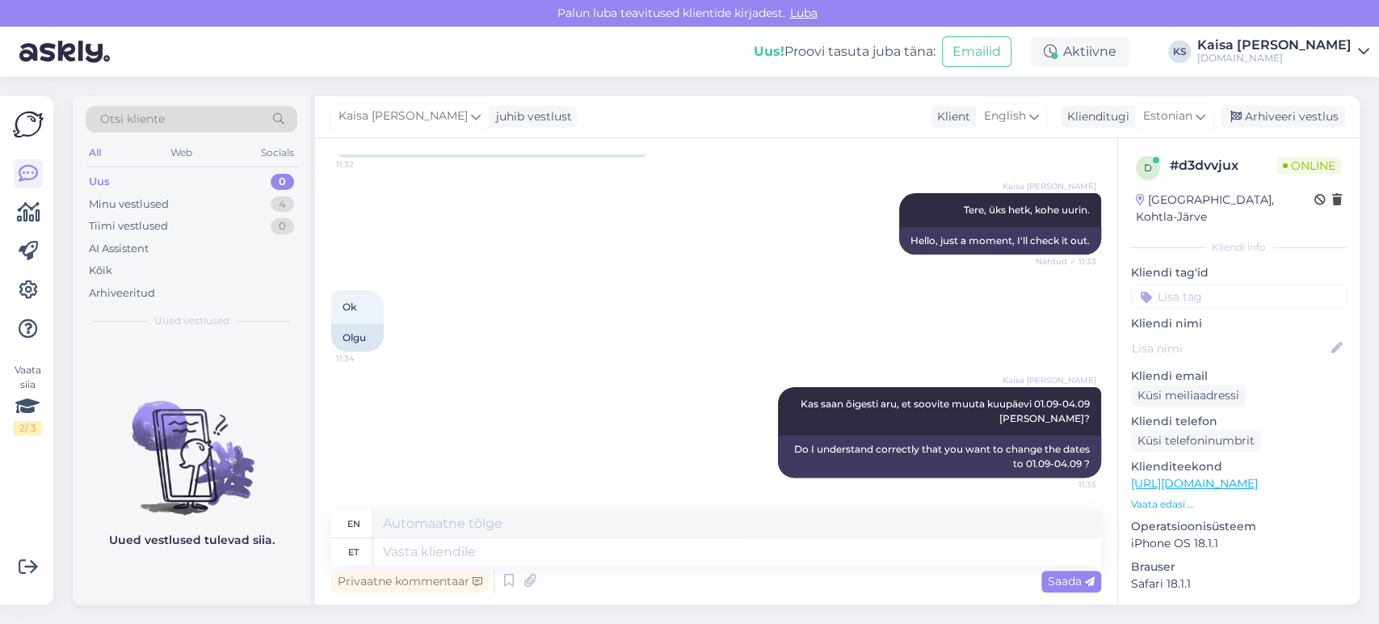
click at [594, 280] on div "Ok 11:34 Olgu" at bounding box center [716, 320] width 770 height 97
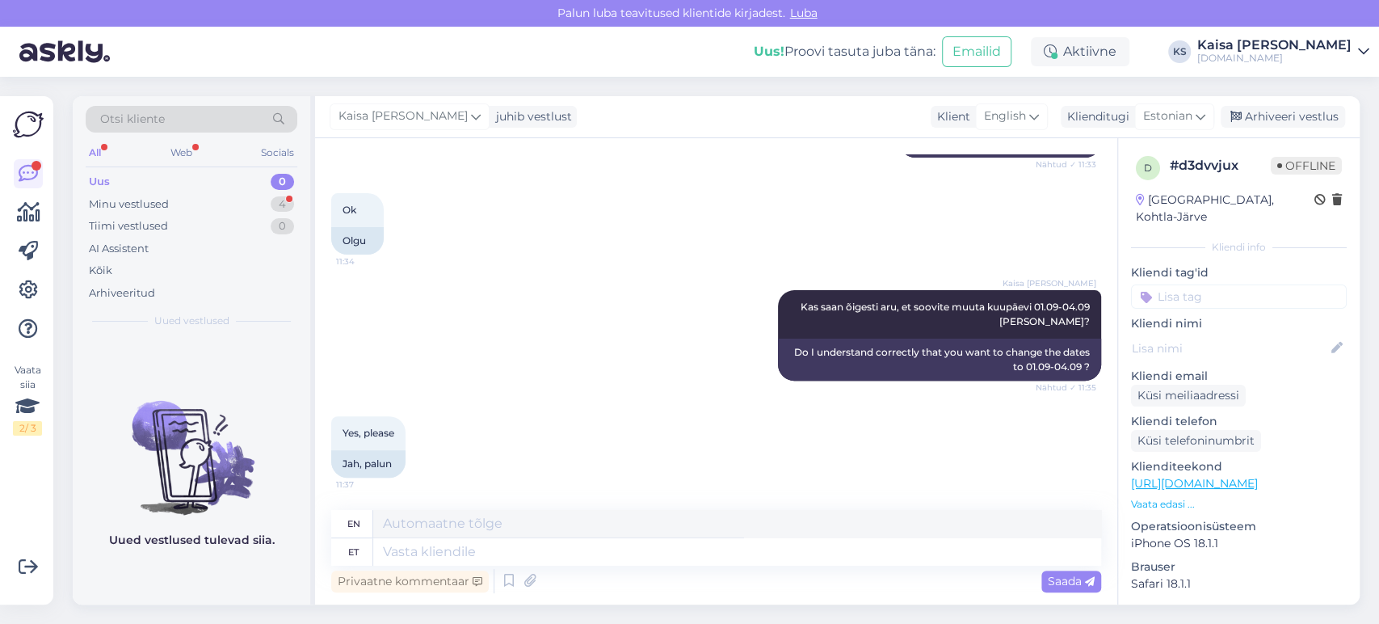
scroll to position [359, 0]
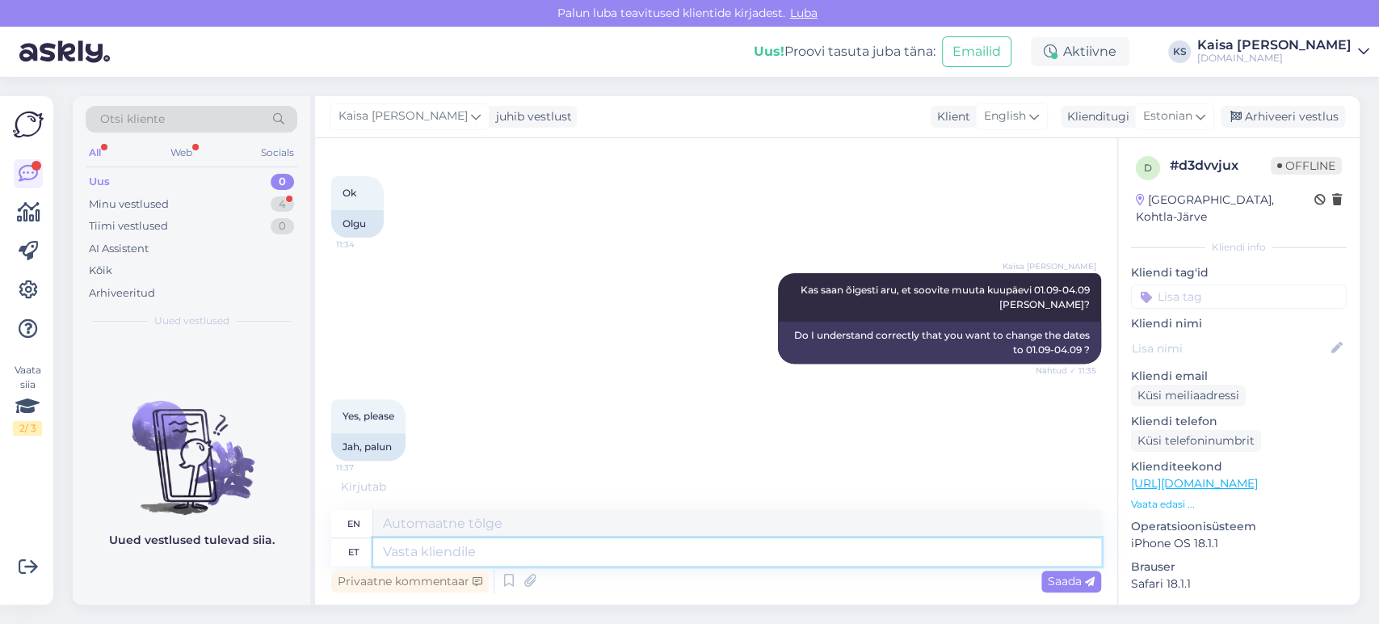
click at [607, 543] on textarea at bounding box center [737, 551] width 728 height 27
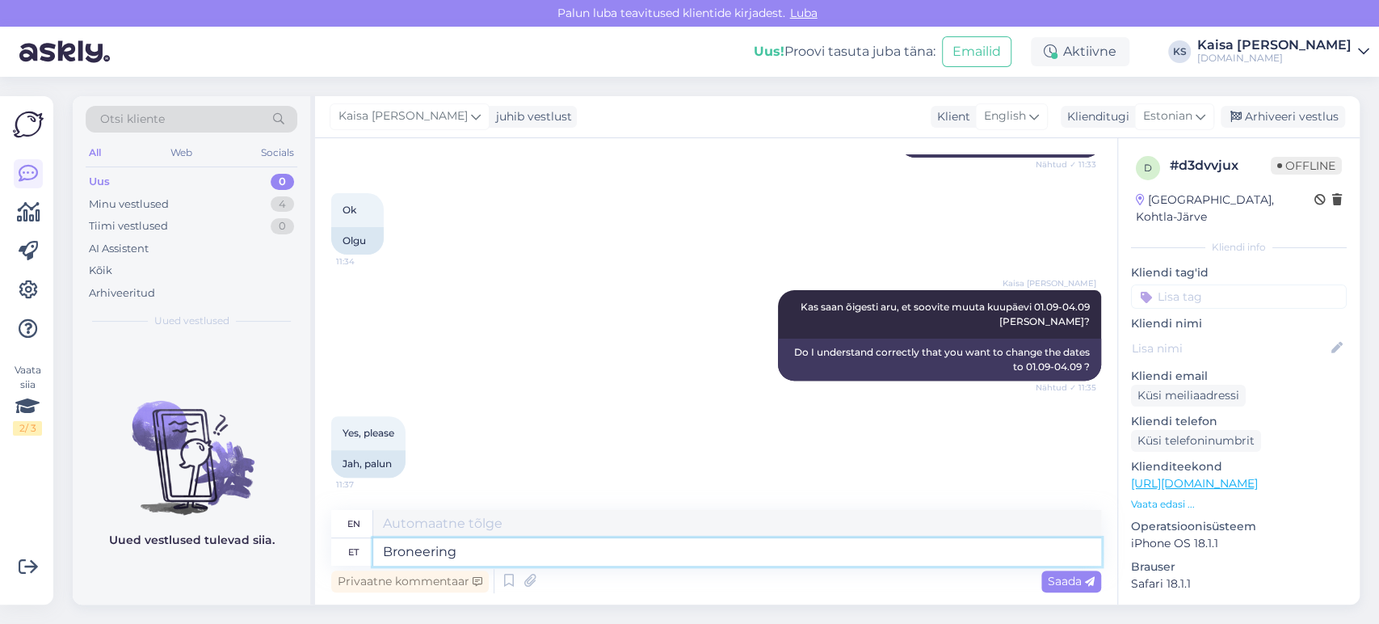
type textarea "Broneering"
type textarea "Reservation"
paste textarea "EE327694"
type textarea "Broneering EE327694"
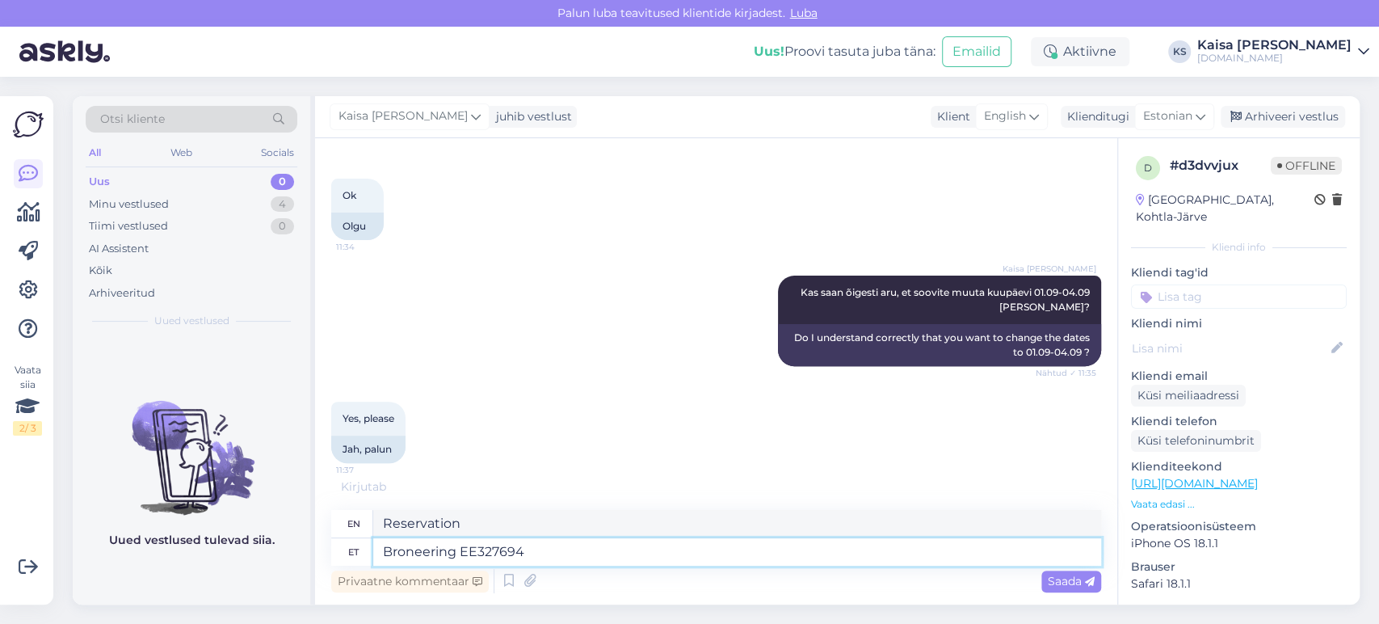
scroll to position [359, 0]
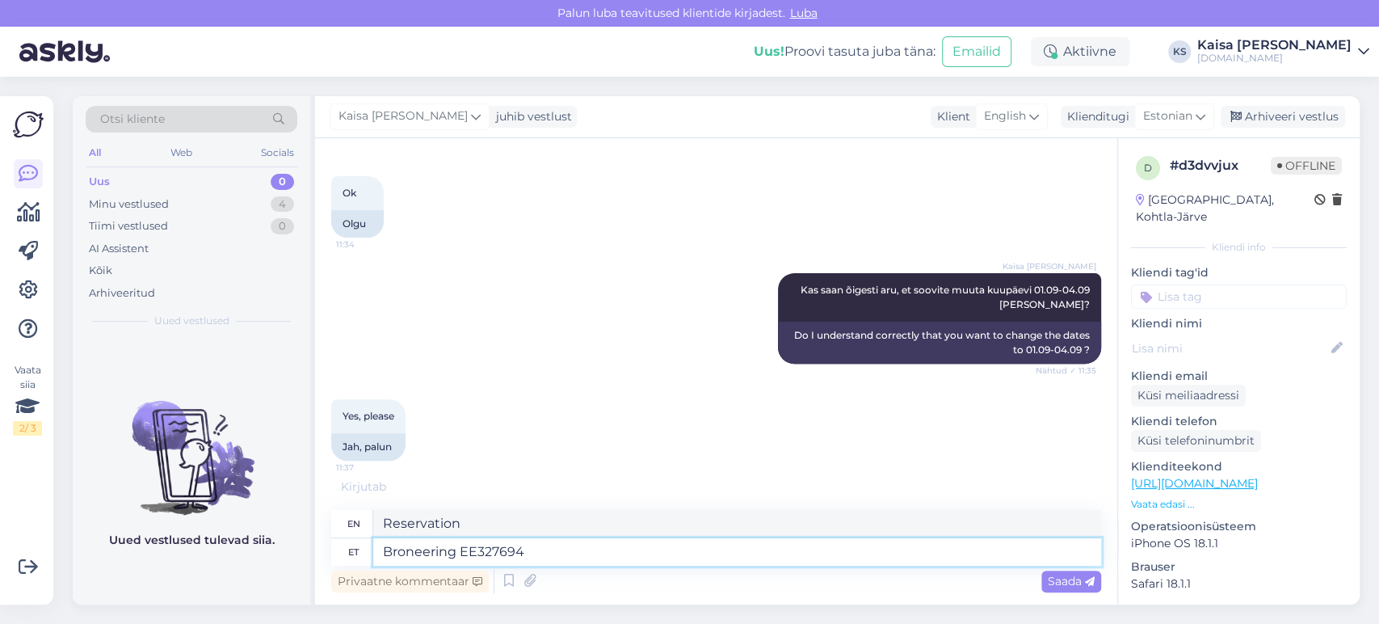
type textarea "Reservation EE327694"
type textarea "Broneering EE327694 on m"
type textarea "Reservation EE327694 is"
type textarea "Broneering EE327694 on muudetud."
type textarea "Reservation EE327694 has been changed."
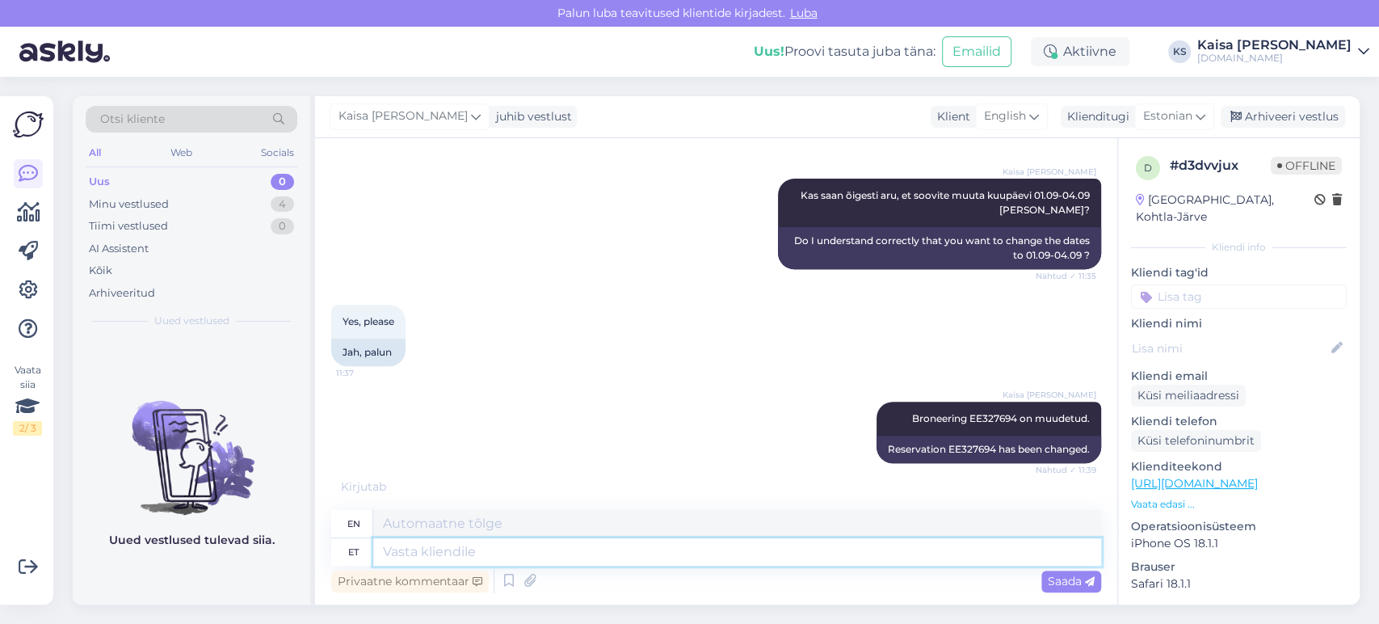
scroll to position [456, 0]
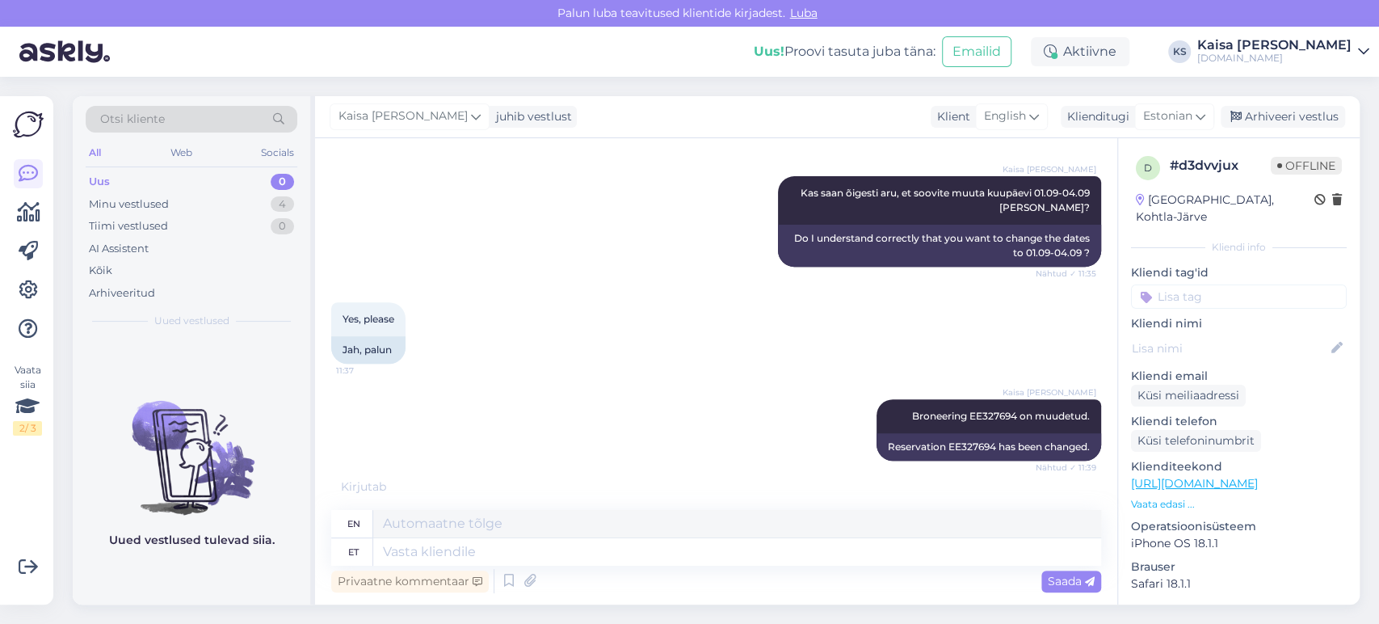
click at [615, 387] on div "Kaisa [PERSON_NAME] Broneering EE327694 on muudetud. Nähtud ✓ 11:39 Reservation…" at bounding box center [716, 429] width 770 height 97
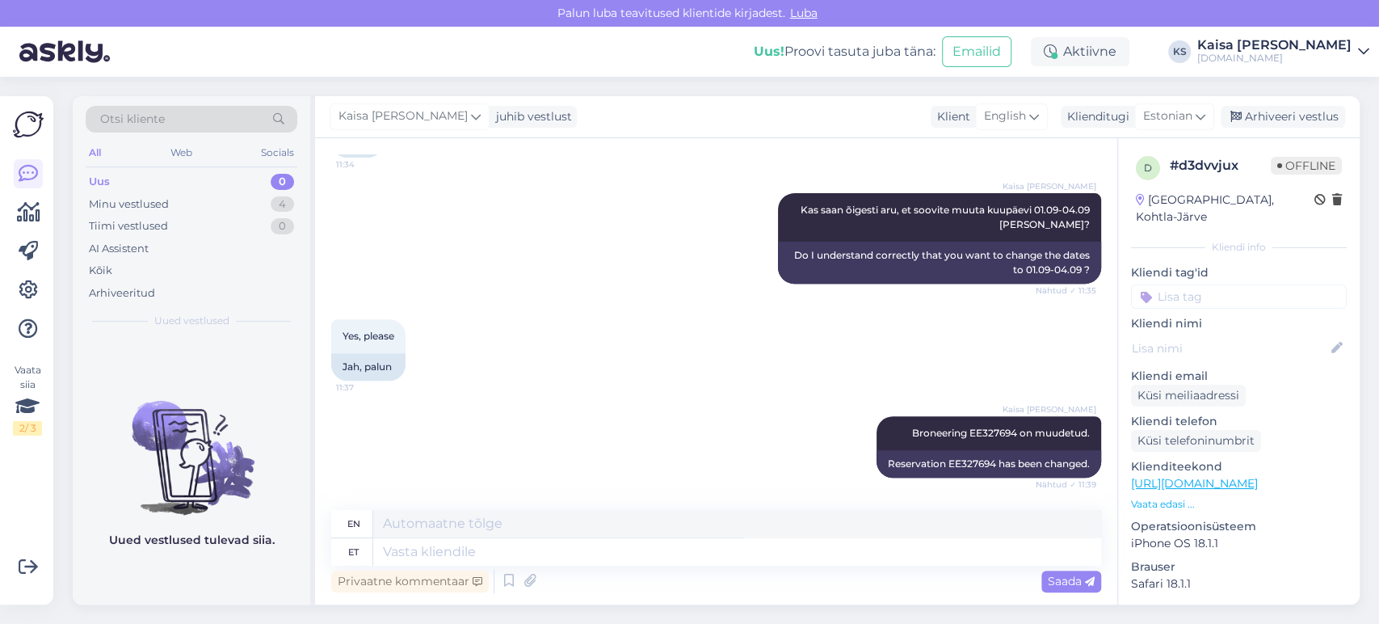
click at [614, 364] on div "Yes, please 11:37 Jah, palun" at bounding box center [716, 349] width 770 height 97
click at [614, 365] on div "Yes, please 11:37 Jah, palun" at bounding box center [716, 349] width 770 height 97
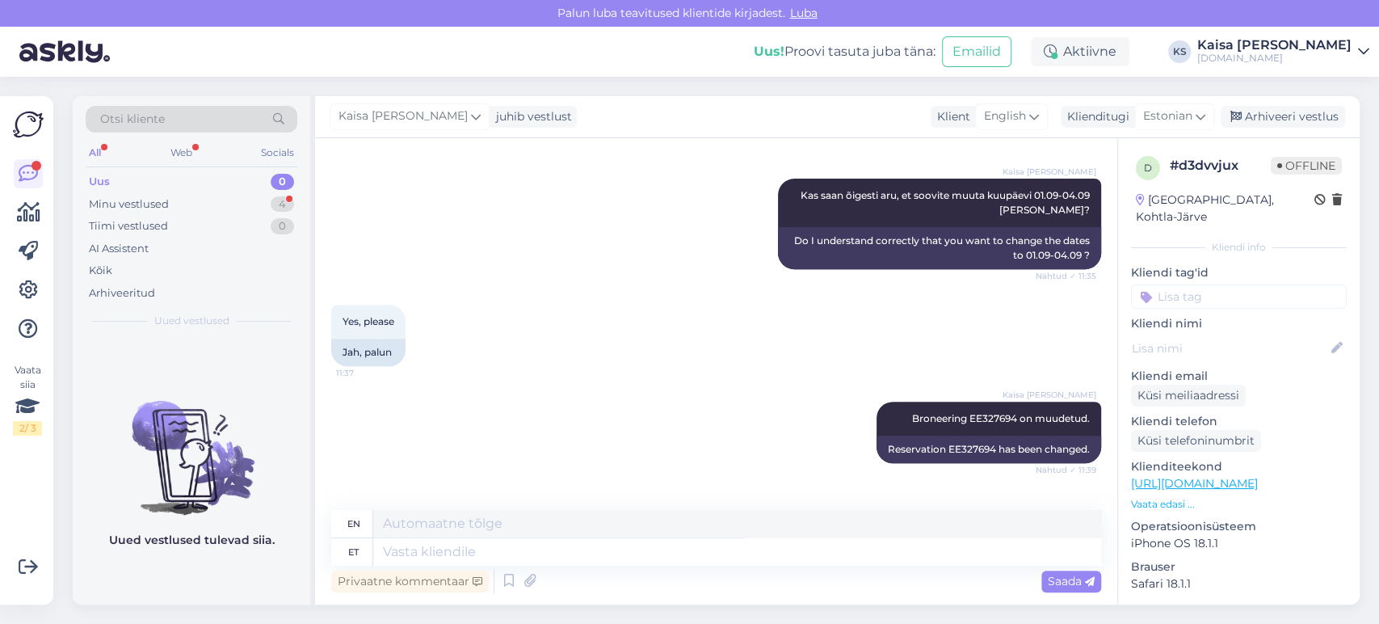
scroll to position [653, 0]
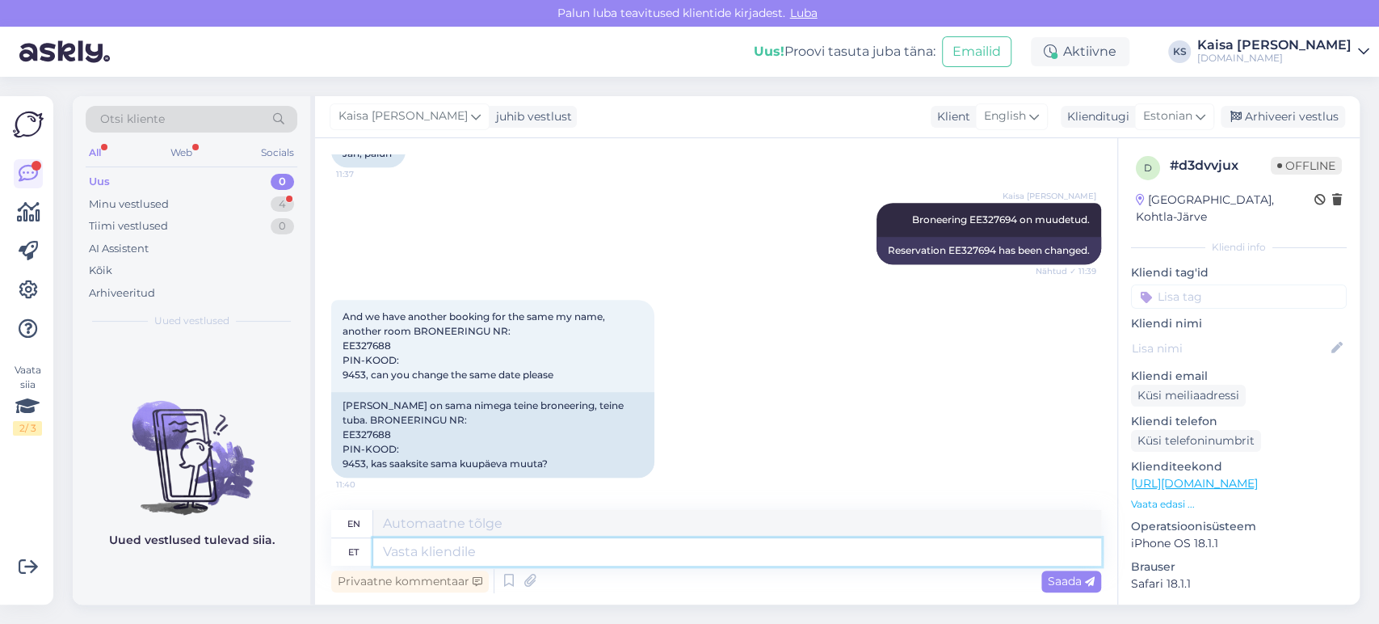
click at [601, 543] on textarea at bounding box center [737, 551] width 728 height 27
type textarea "Broneering"
type textarea "Reservation"
paste textarea "EE327688"
type textarea "Broneering EE327688"
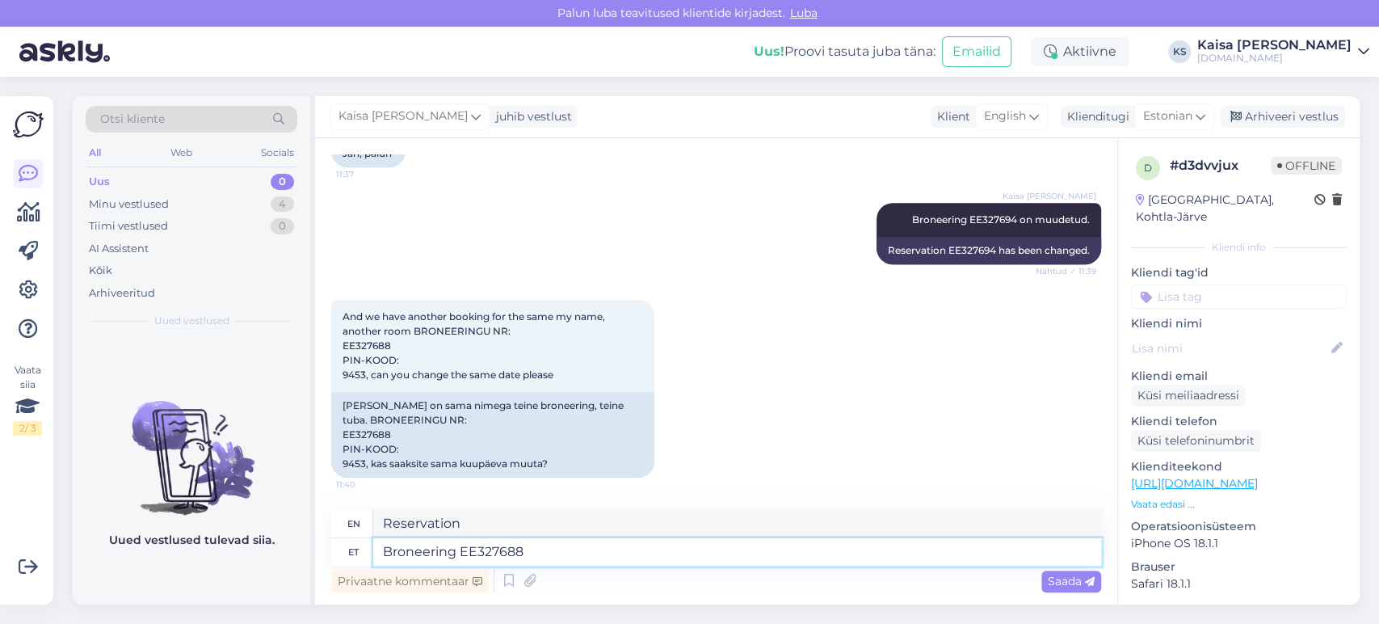
type textarea "Reservation EE327688"
type textarea "Broneering EE327688 on m"
type textarea "Reservation EE327688 is"
type textarea "Broneering EE327688 on muudetud."
type textarea "Reservation EE327688 has been changed."
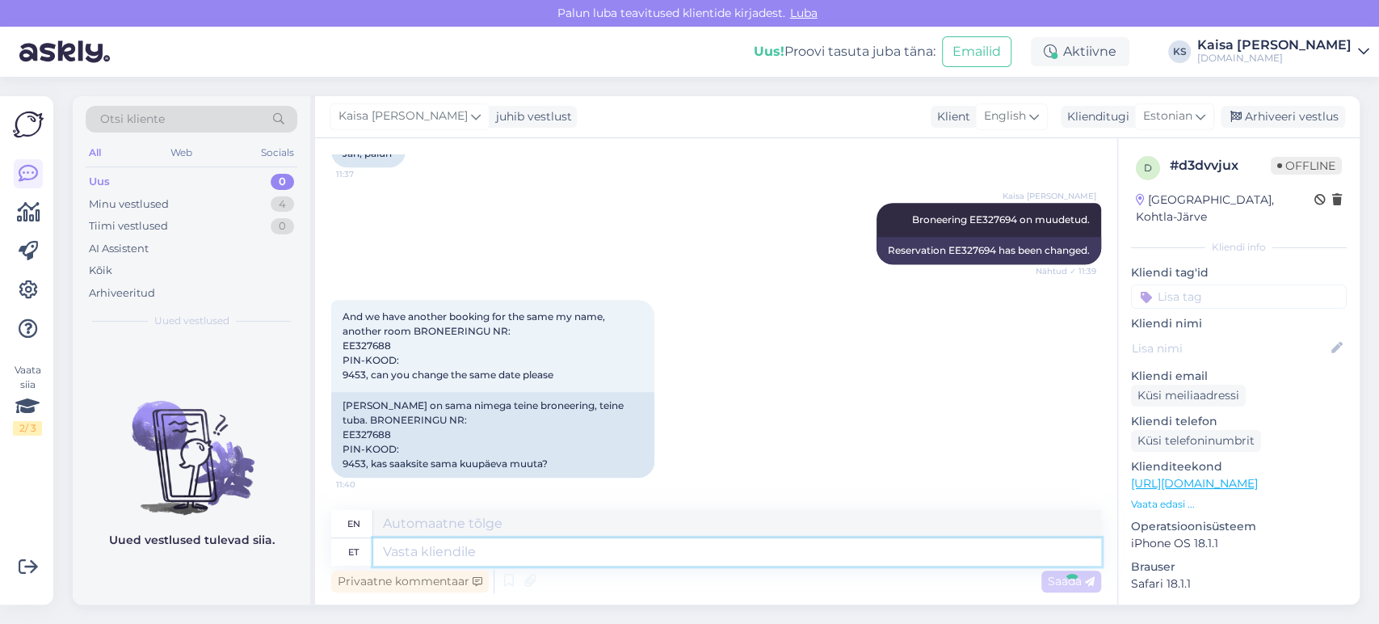
scroll to position [750, 0]
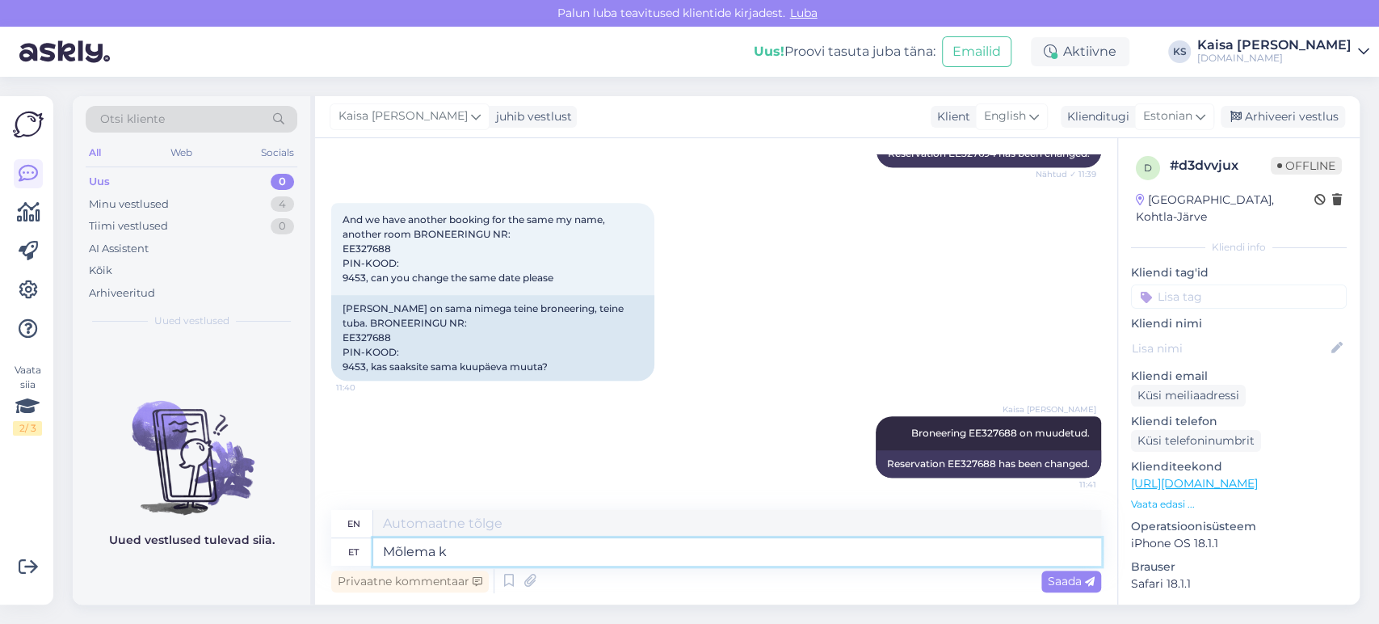
type textarea "Mõlema ko"
type textarea "Both"
type textarea "Mõlema kohta"
type textarea "About both"
type textarea "Mõlema kohta on s"
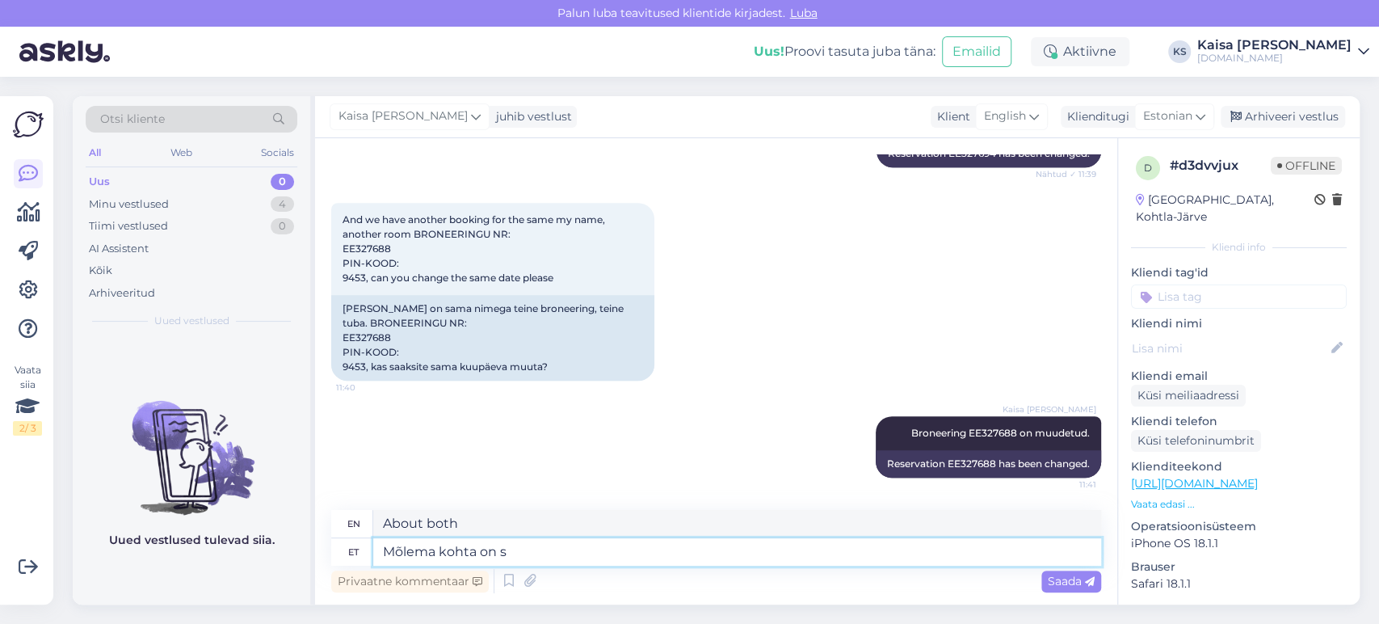
type textarea "There is a place for both."
type textarea "Mõlema kohta on saadetud"
type textarea "Both have been sent"
type textarea "Mõlema kohta on saadetud uued k"
type textarea "New ones have been sent for both."
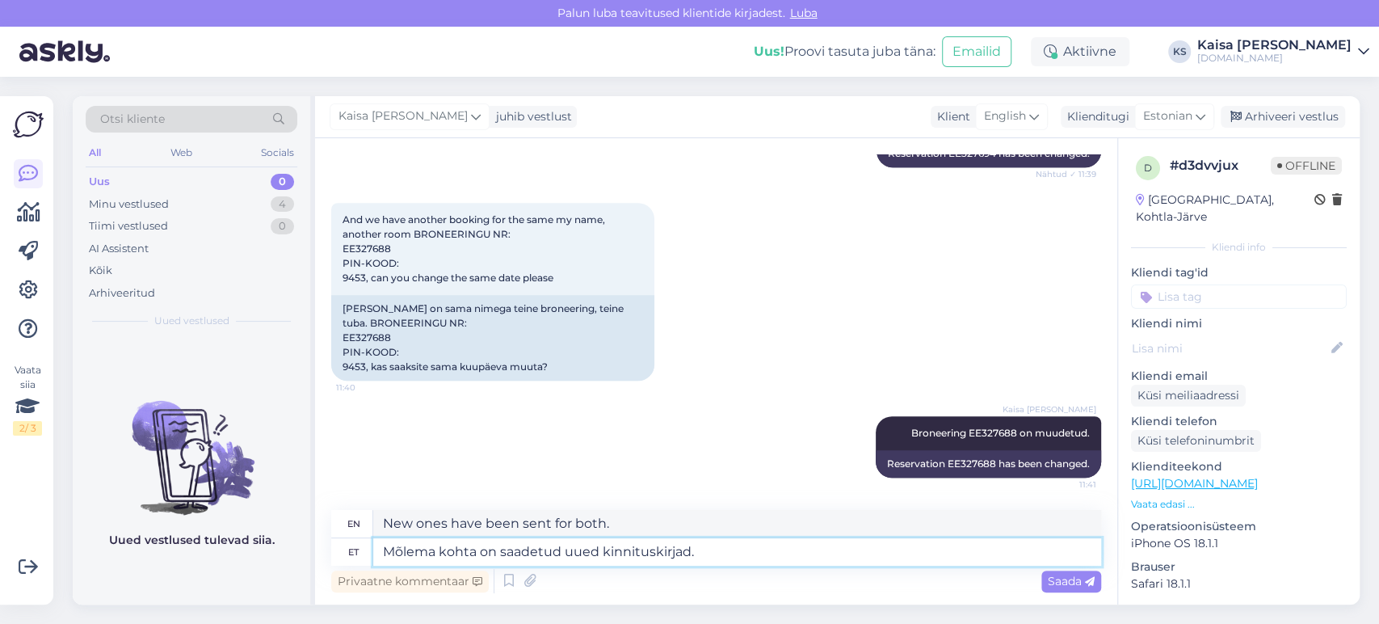
type textarea "Mõlema kohta on saadetud uued kinnituskirjad."
type textarea "New confirmation letters have been sent for both."
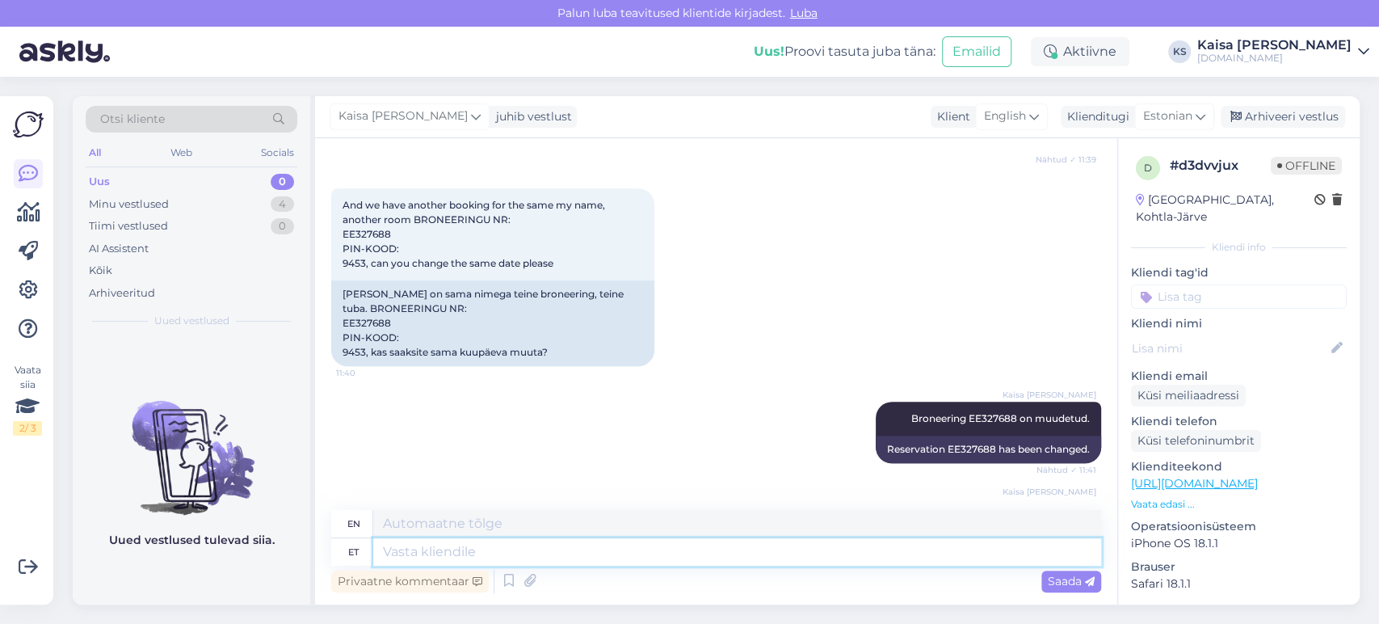
scroll to position [846, 0]
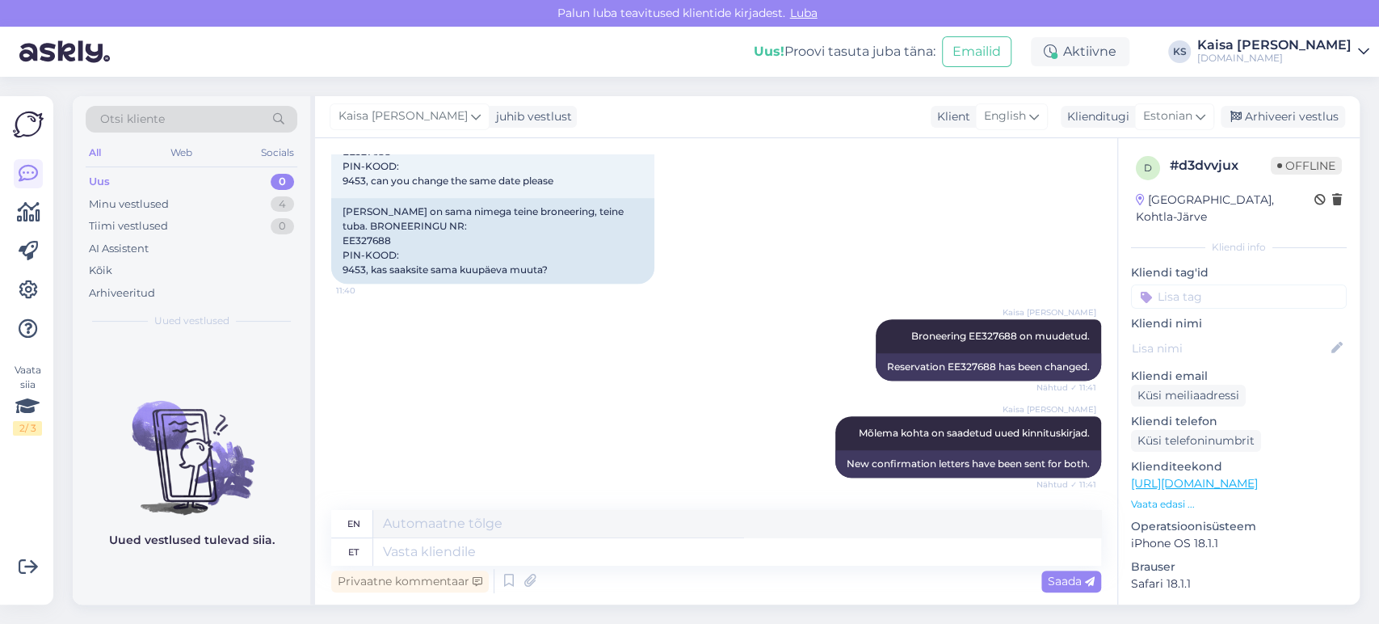
click at [660, 427] on div "Kaisa [PERSON_NAME] Mõlema kohta on saadetud uued kinnituskirjad. Nähtud ✓ 11:4…" at bounding box center [716, 446] width 770 height 97
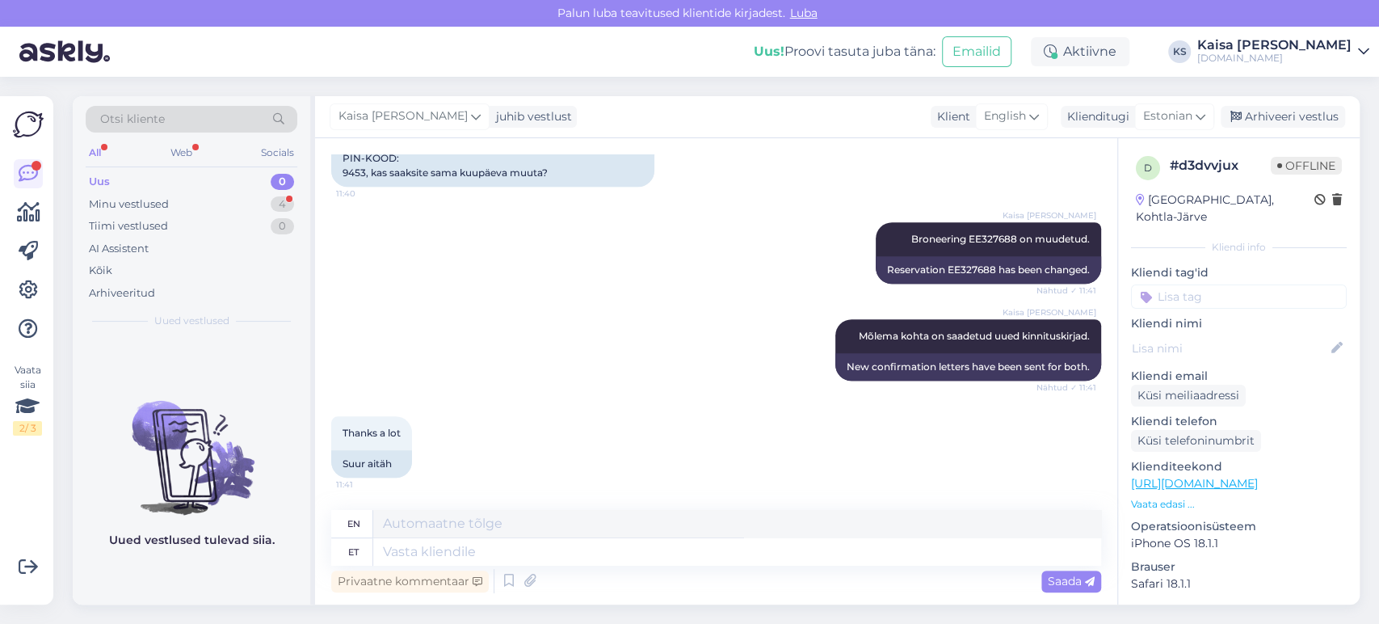
click at [676, 358] on div "Kaisa [PERSON_NAME] Mõlema kohta on saadetud uued kinnituskirjad. Nähtud ✓ 11:4…" at bounding box center [716, 349] width 770 height 97
click at [595, 541] on textarea at bounding box center [737, 551] width 728 height 27
click at [262, 201] on div "Minu vestlused 4" at bounding box center [192, 204] width 212 height 23
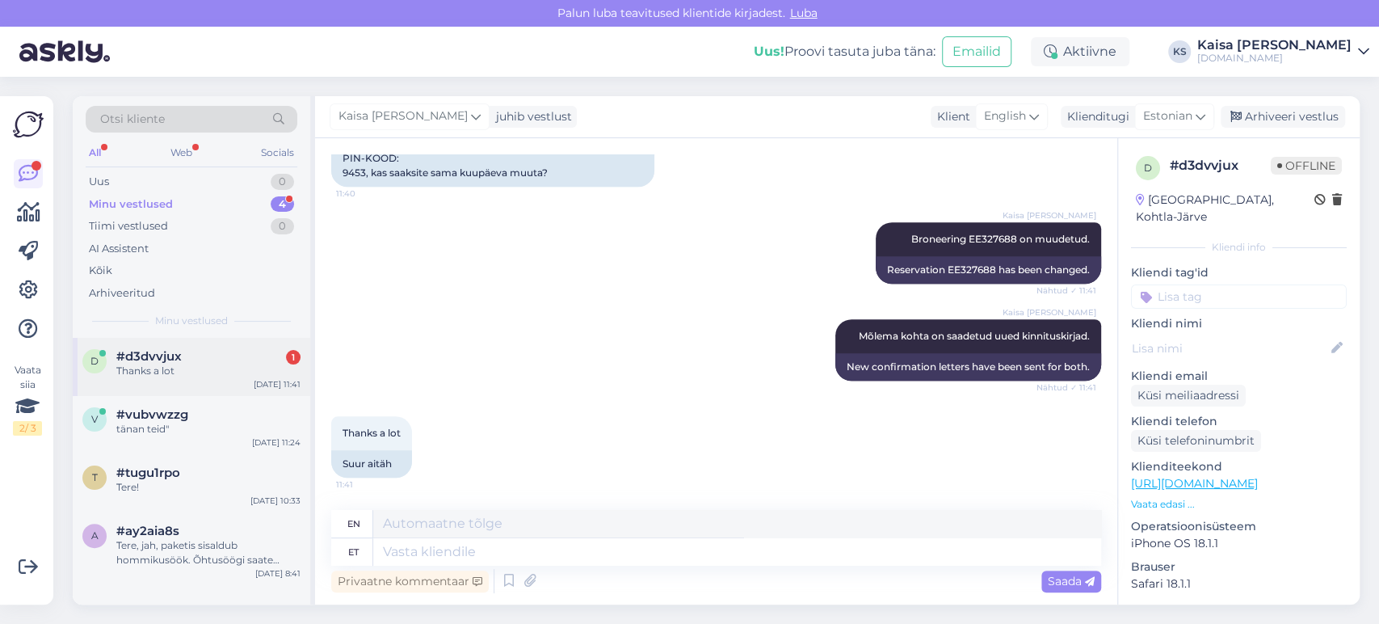
click at [223, 360] on div "#d3dvvjux 1" at bounding box center [208, 356] width 184 height 15
click at [655, 540] on textarea at bounding box center [737, 551] width 728 height 27
type textarea "Palun"
type textarea "Please"
type textarea "Palun :)"
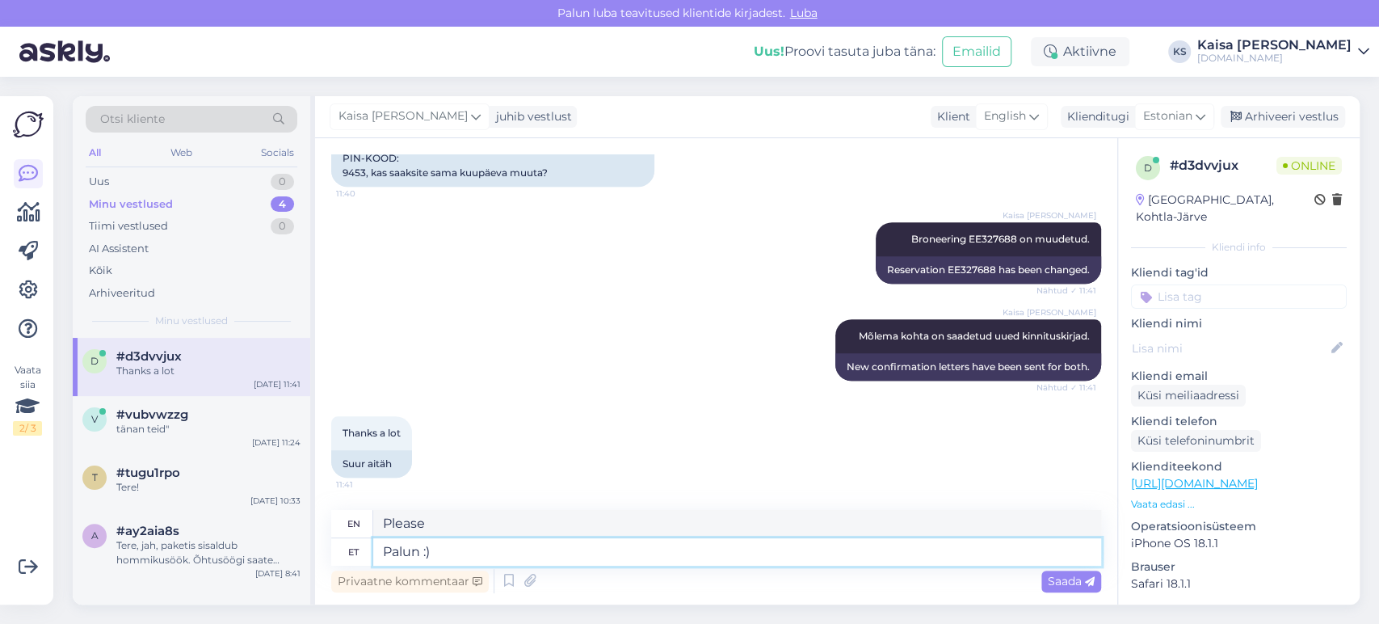
type textarea "Please :)"
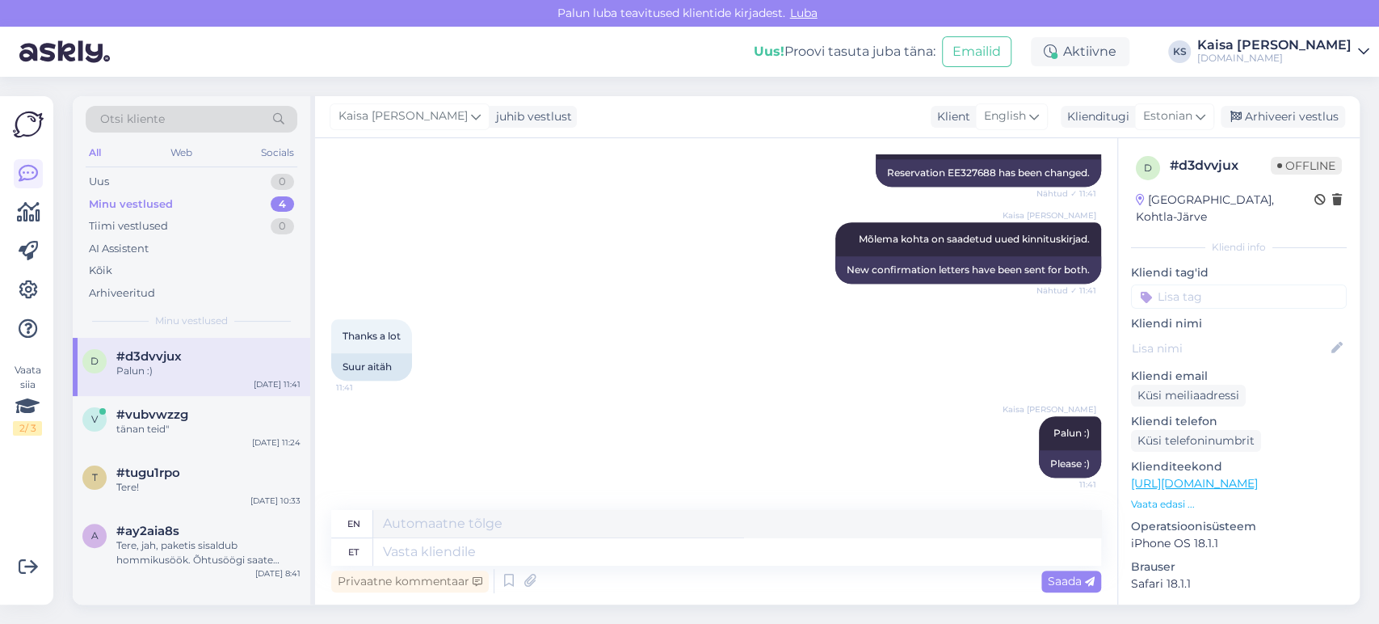
click at [575, 334] on div "Thanks a lot 11:41 Suur aitäh" at bounding box center [716, 349] width 770 height 97
click at [1278, 121] on div "Arhiveeri vestlus" at bounding box center [1282, 117] width 124 height 22
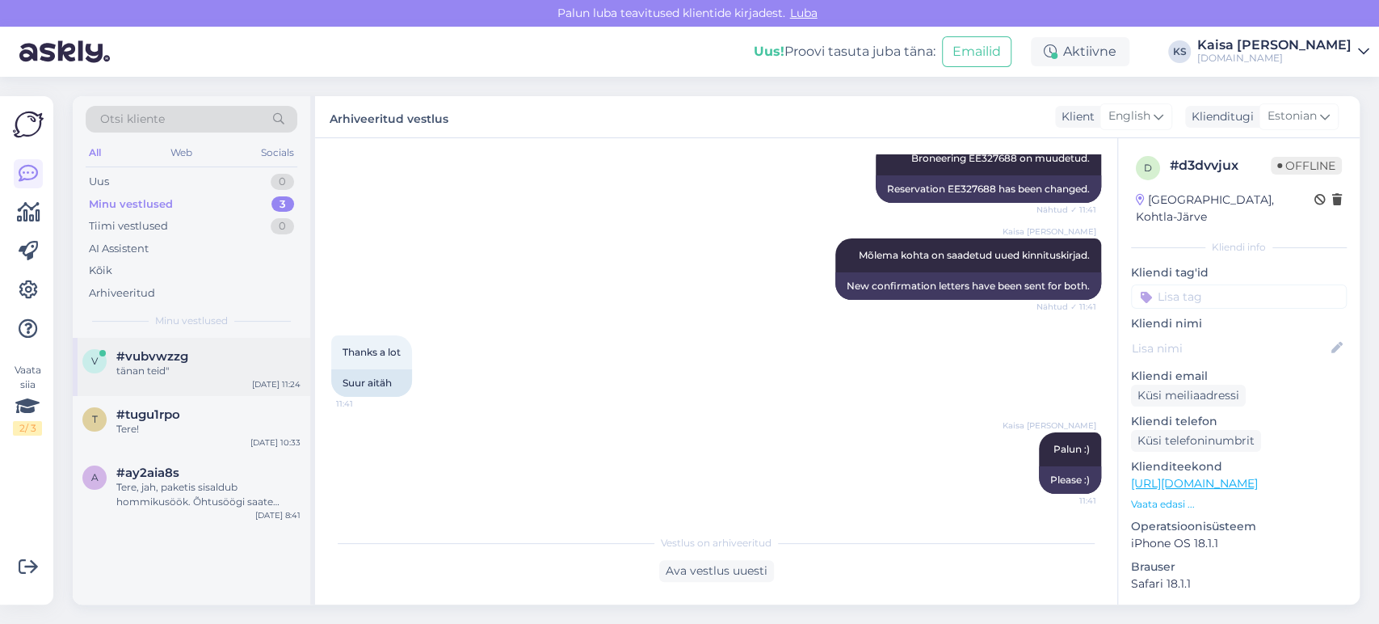
click at [186, 386] on div "v #vubvwzzg tänan teid" [DATE] 11:24" at bounding box center [191, 367] width 237 height 58
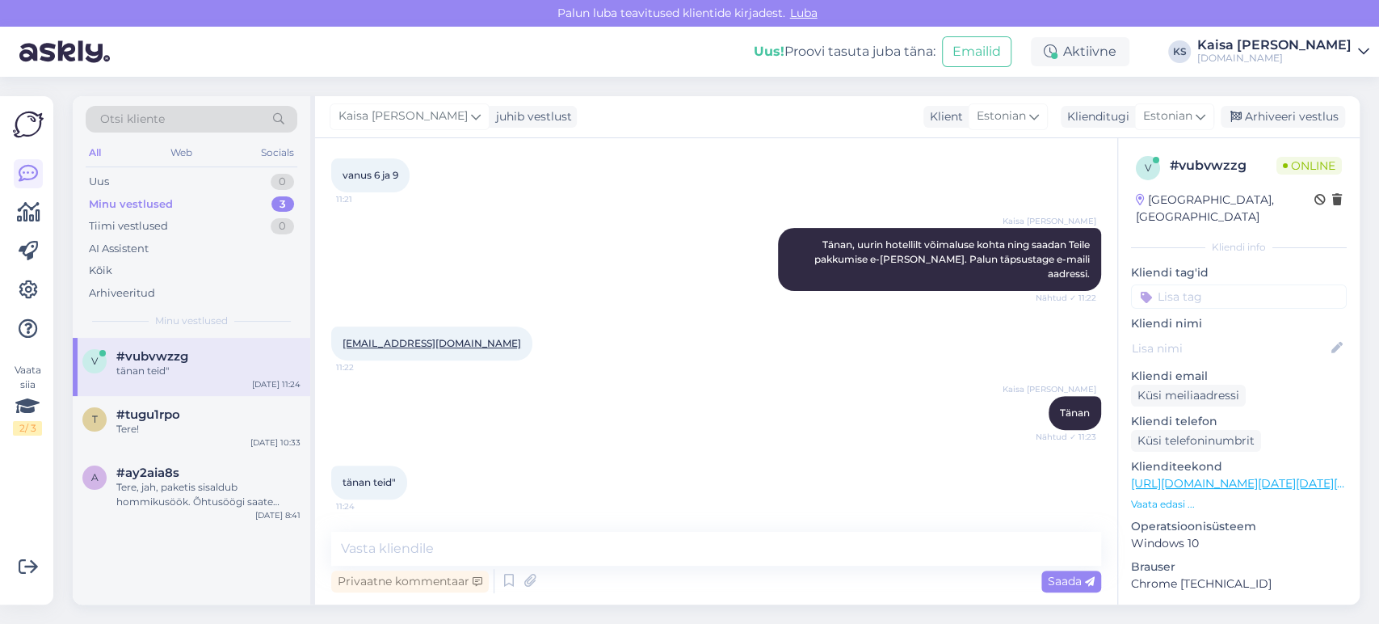
scroll to position [318, 0]
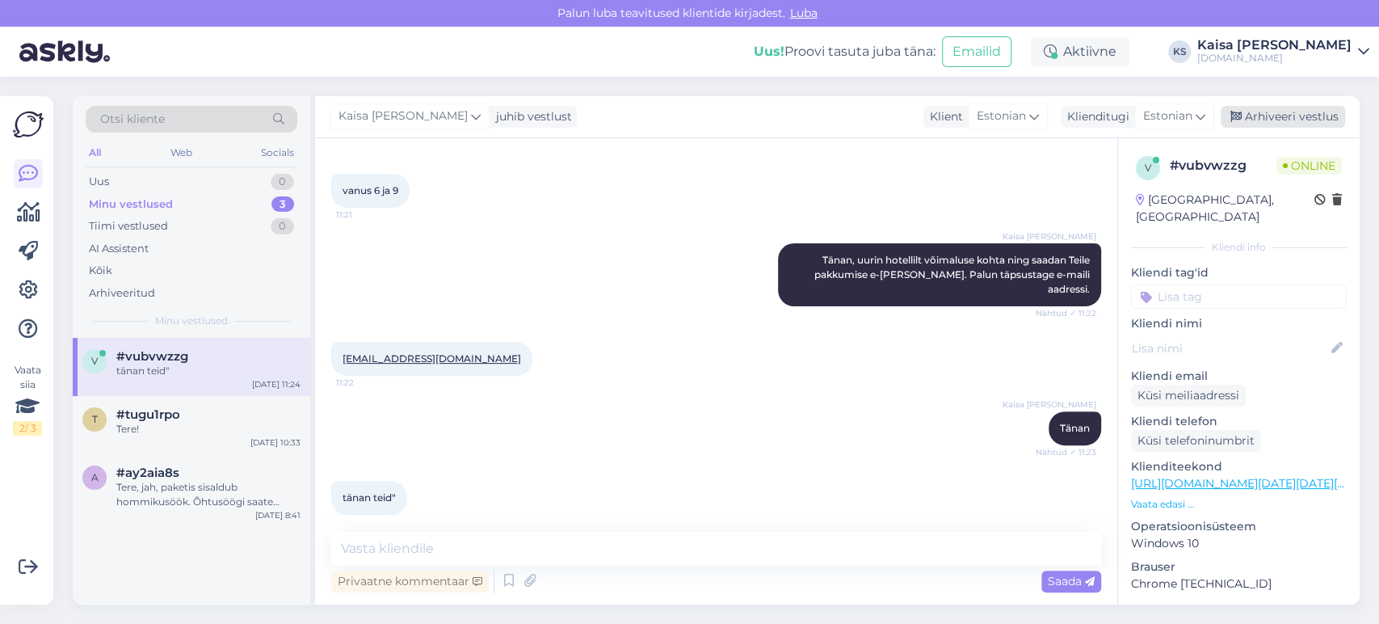
click at [1265, 116] on div "Arhiveeri vestlus" at bounding box center [1282, 117] width 124 height 22
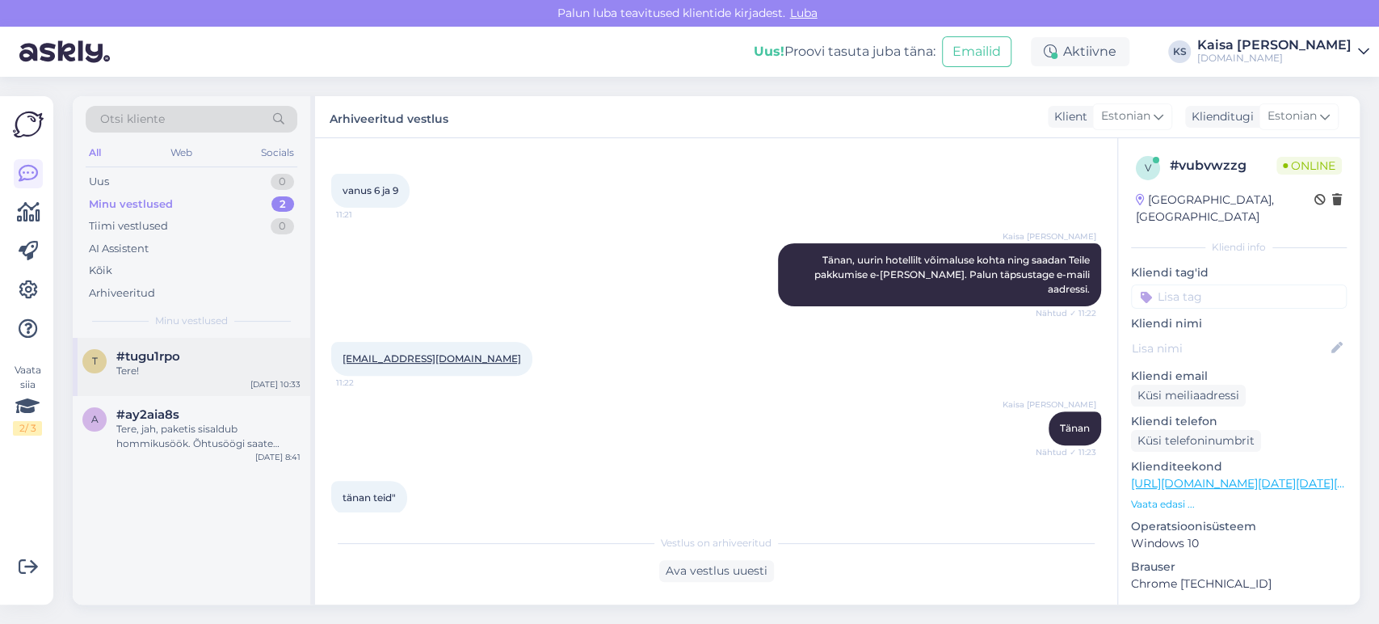
click at [220, 370] on div "Tere!" at bounding box center [208, 370] width 184 height 15
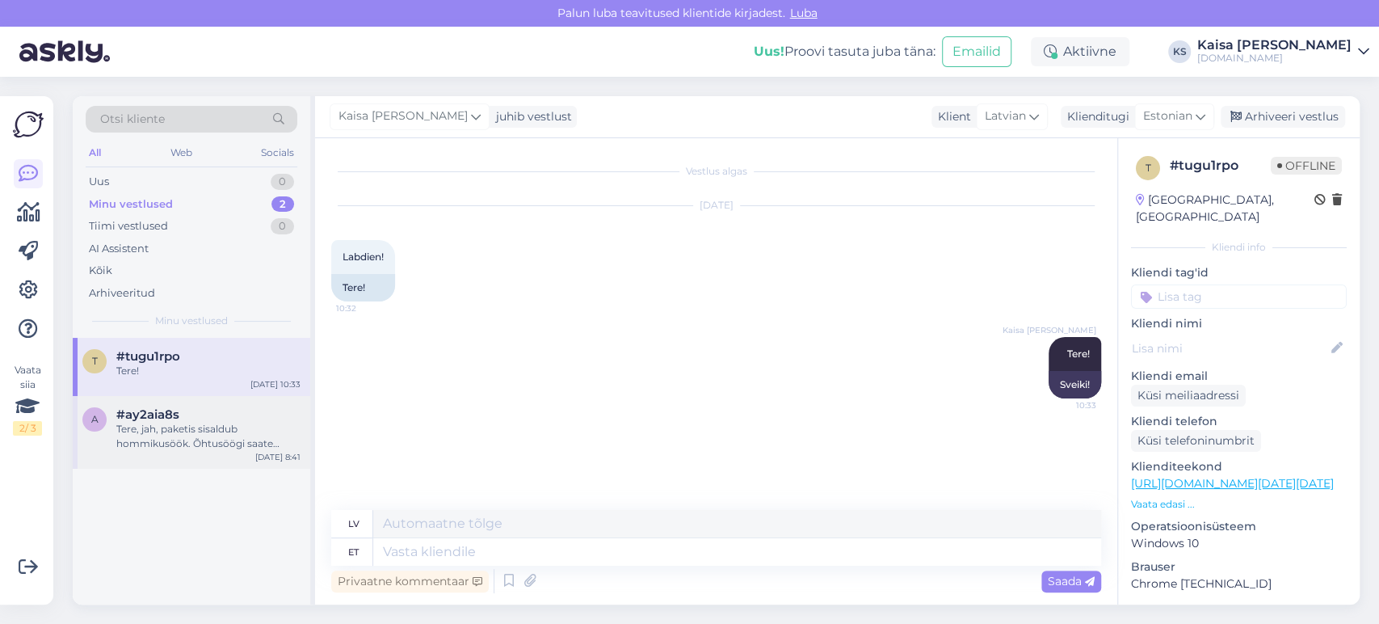
click at [213, 429] on div "Tere, jah, paketis sisaldub hommikusöök. Õhtusöögi saate kohapeal juurde soetad…" at bounding box center [208, 436] width 184 height 29
